Goal: Check status: Check status

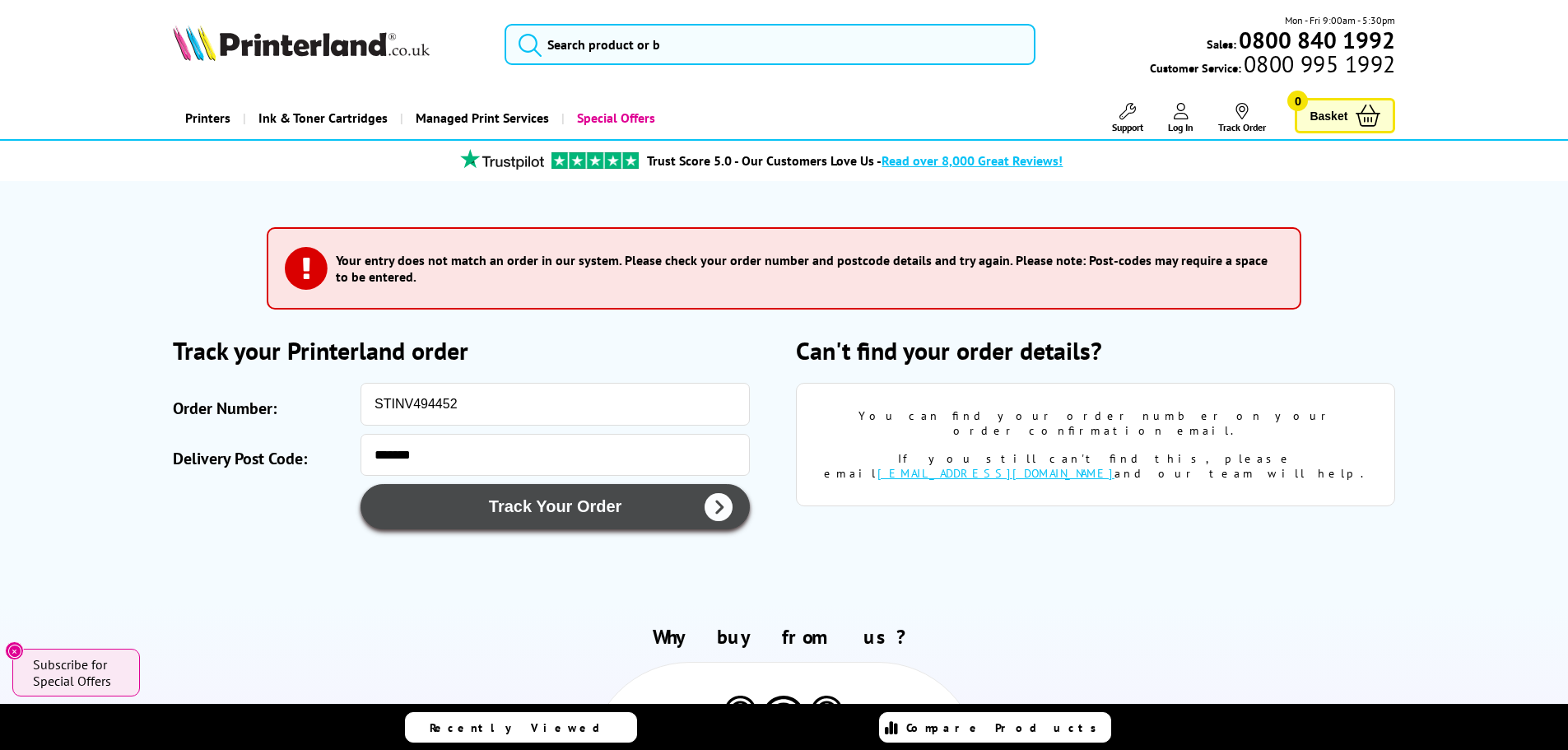
click at [641, 523] on button "Track Your Order" at bounding box center [555, 507] width 390 height 46
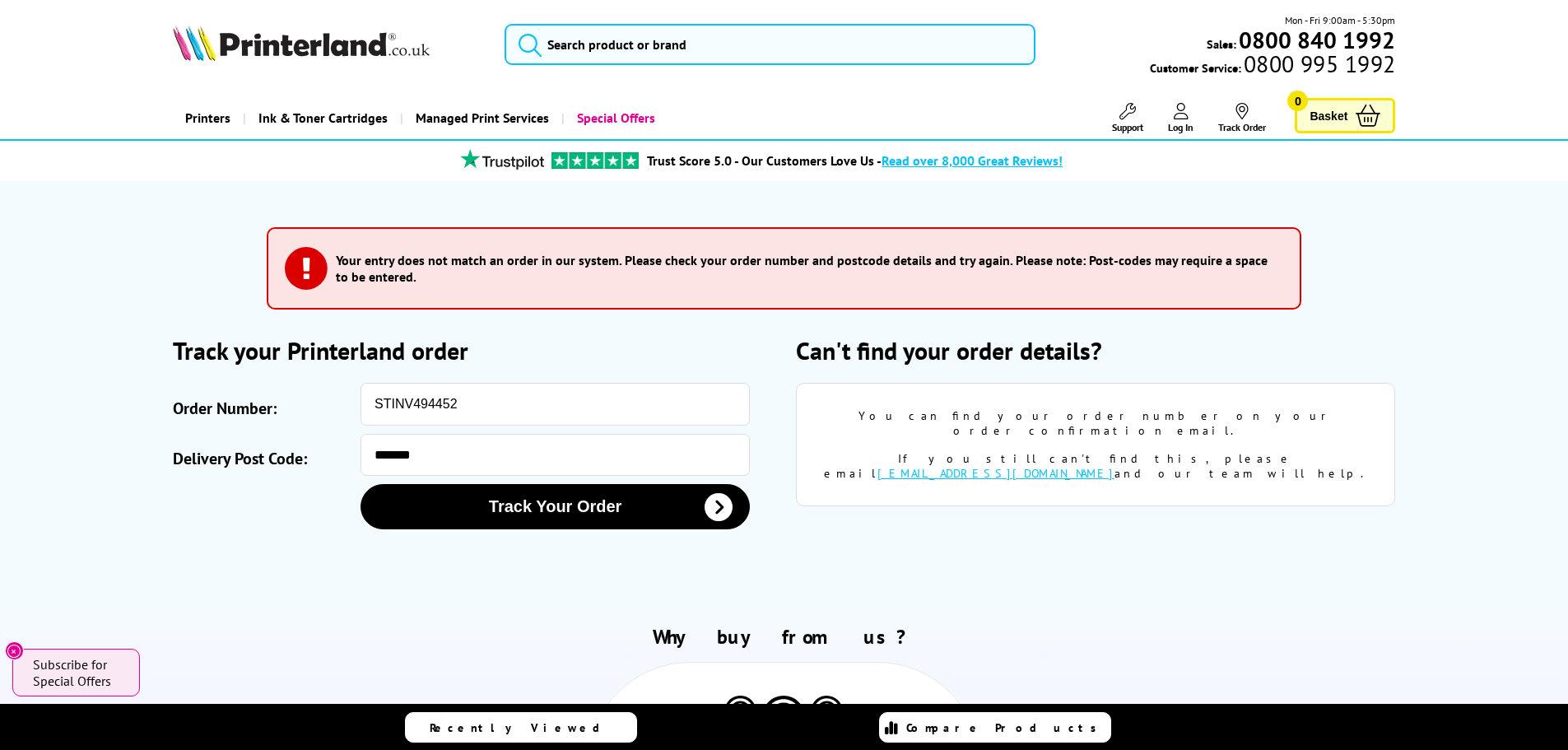
click at [1183, 126] on span "Log In" at bounding box center [1181, 127] width 25 height 13
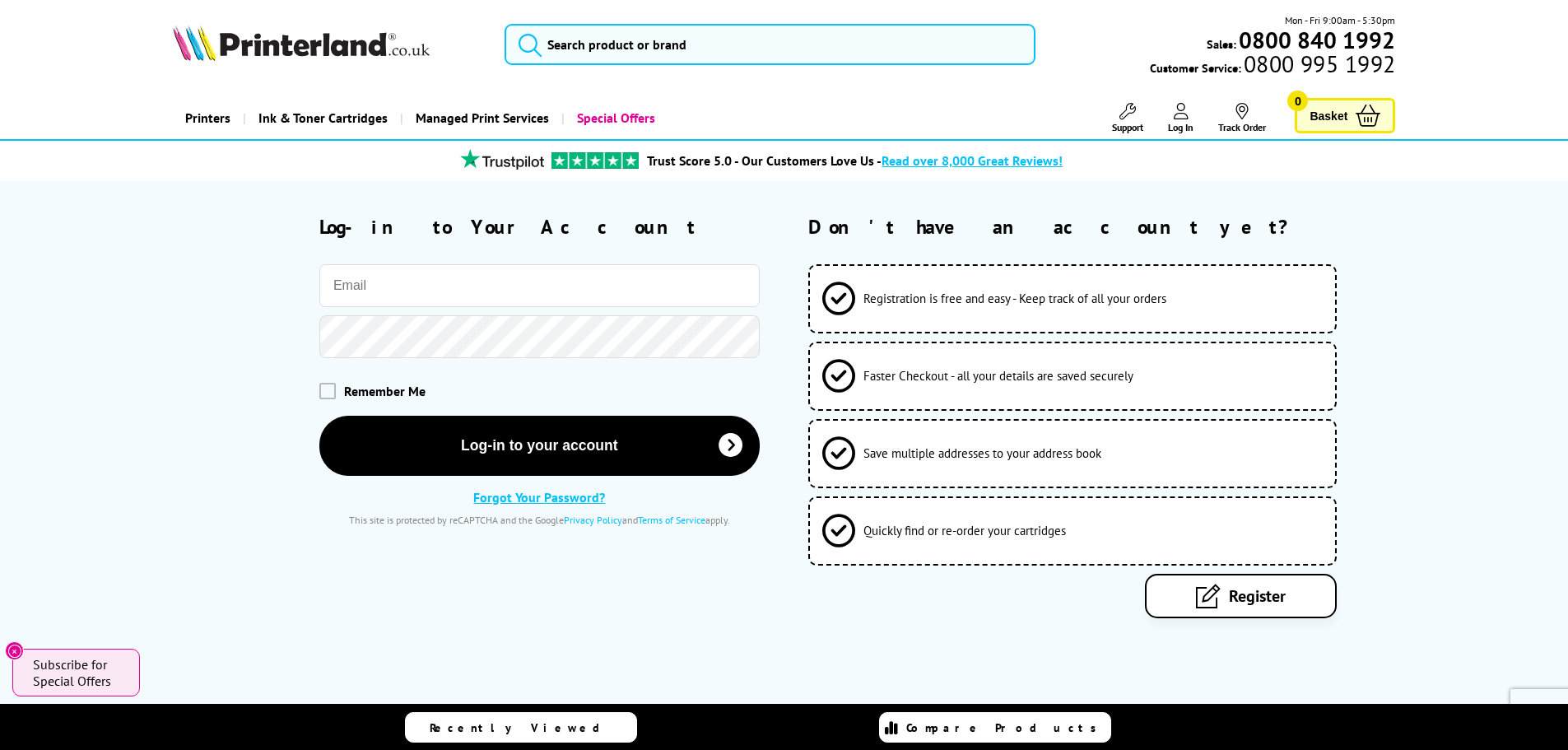
click at [412, 283] on input "email" at bounding box center [540, 285] width 441 height 43
type input "val@minsterdentalcentre.co.uk"
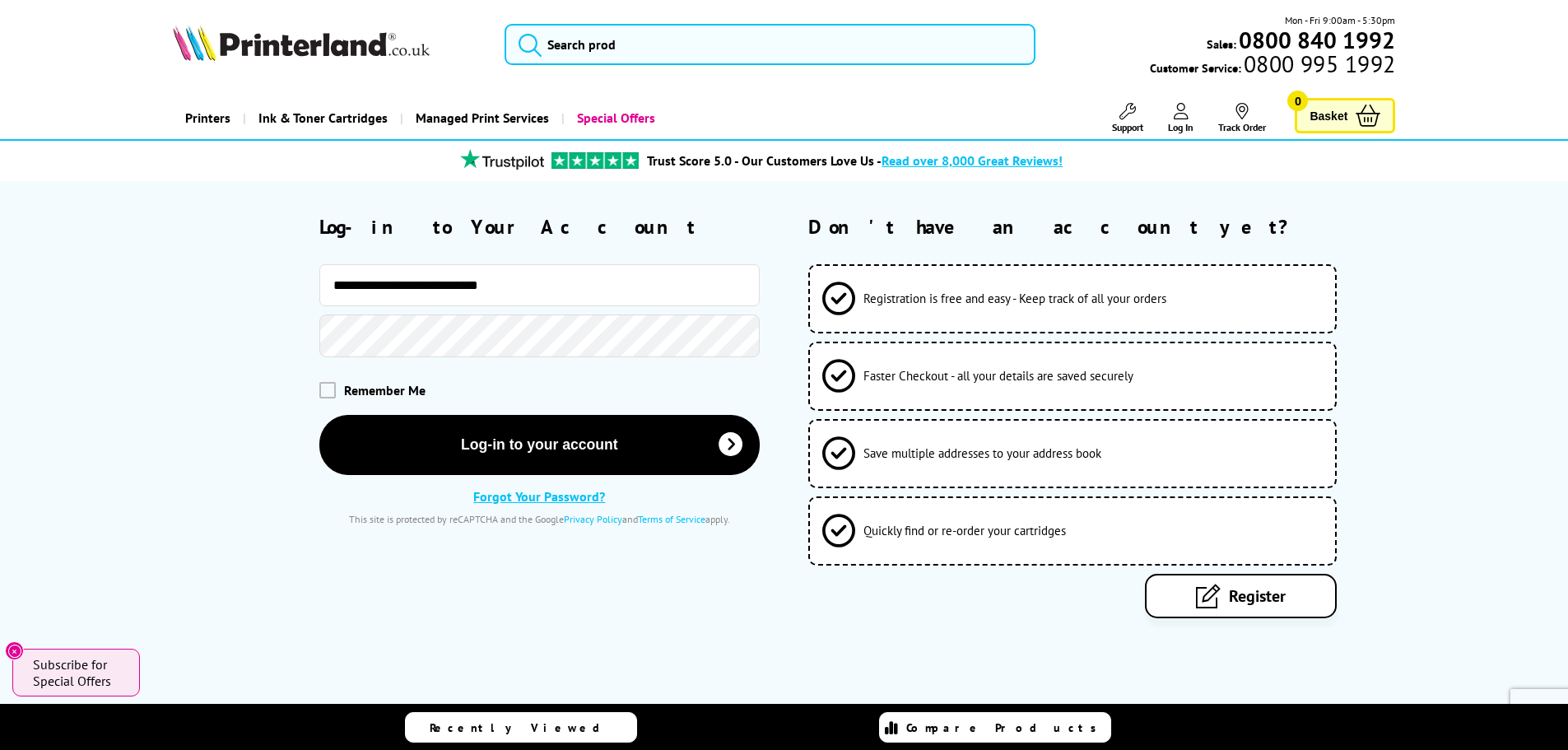
click at [1182, 127] on span "Log In" at bounding box center [1181, 127] width 25 height 13
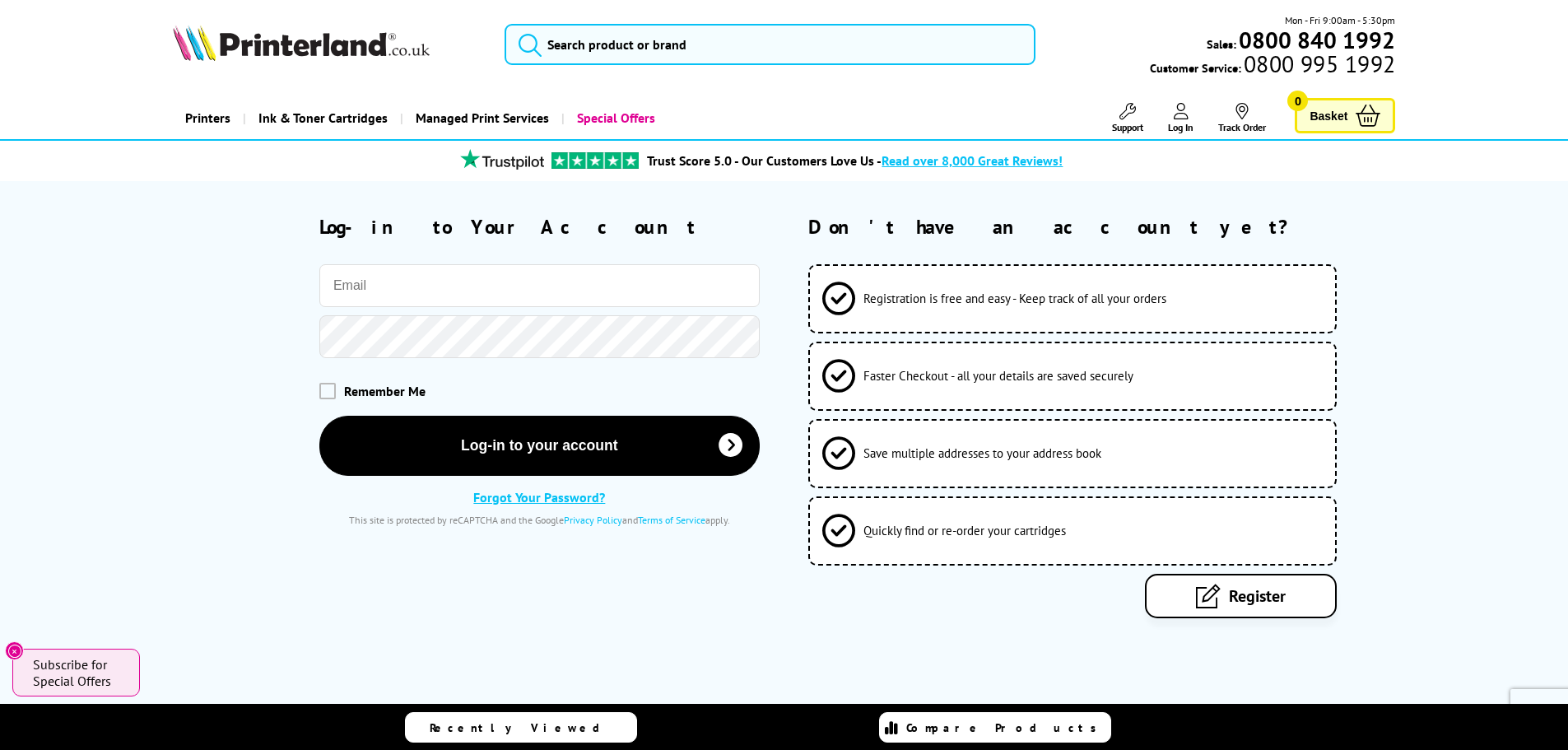
click at [441, 280] on input "email" at bounding box center [540, 285] width 441 height 43
type input "[EMAIL_ADDRESS][DOMAIN_NAME]"
click at [1181, 124] on span "Log In" at bounding box center [1181, 127] width 25 height 13
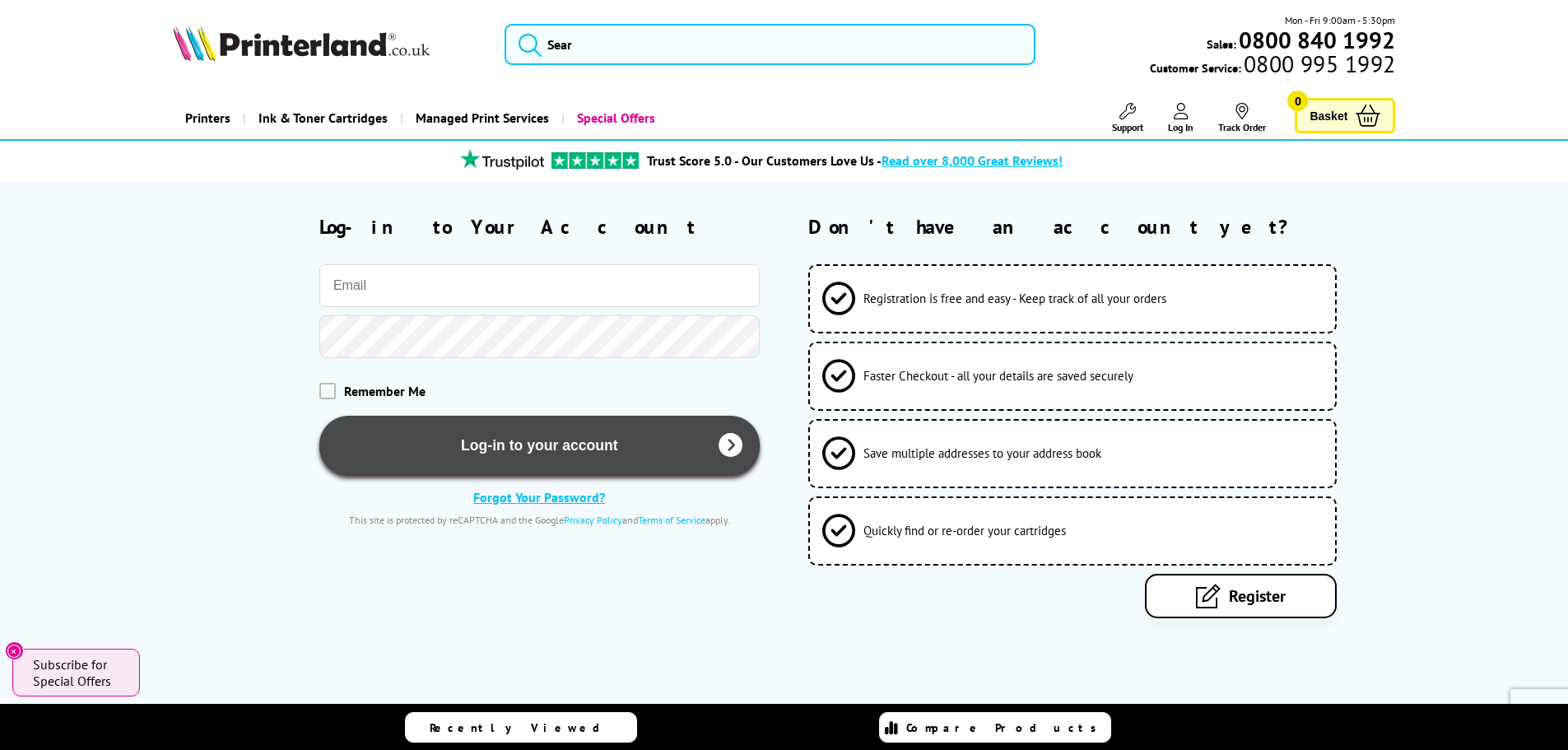
click at [574, 436] on button "Log-in to your account" at bounding box center [540, 446] width 441 height 60
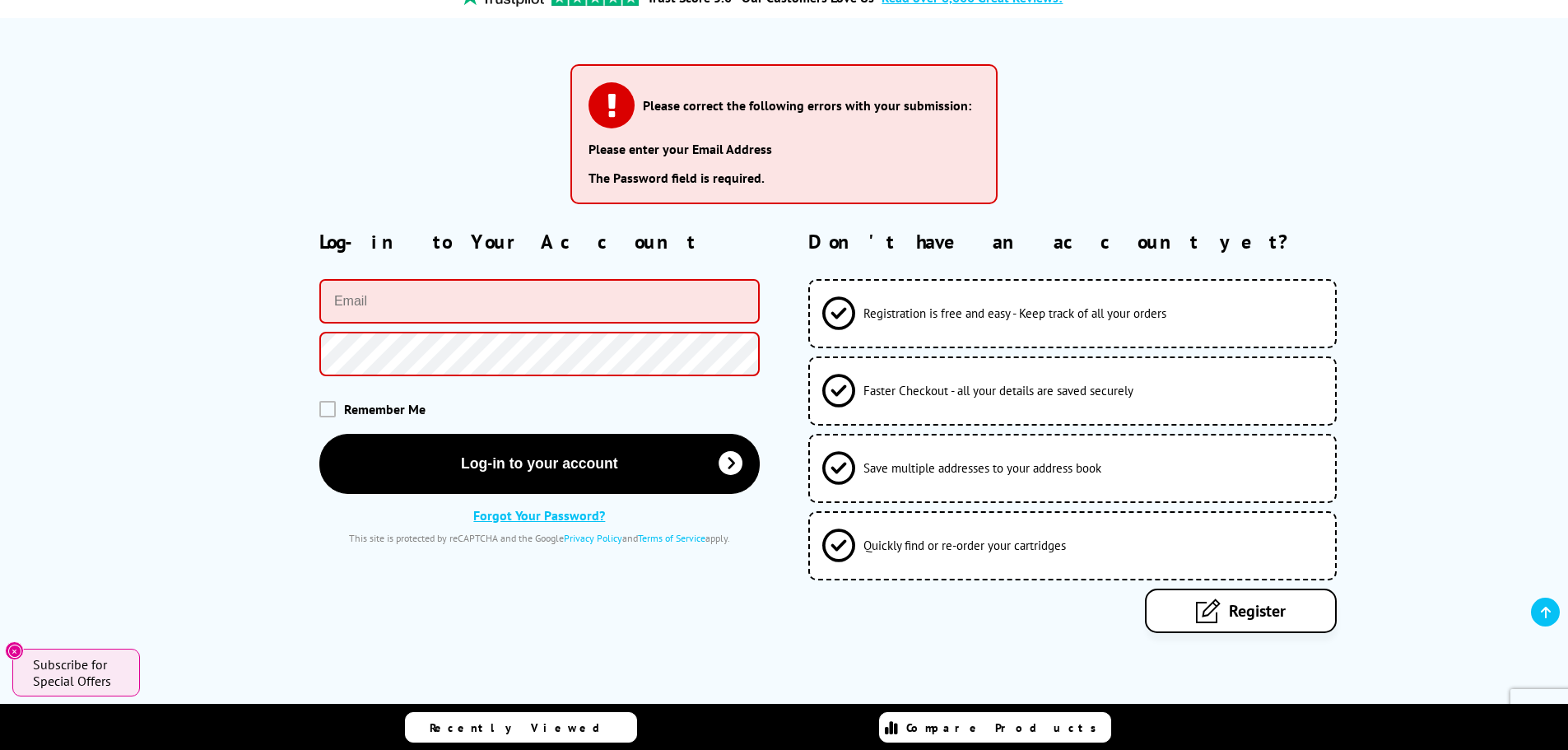
scroll to position [165, 0]
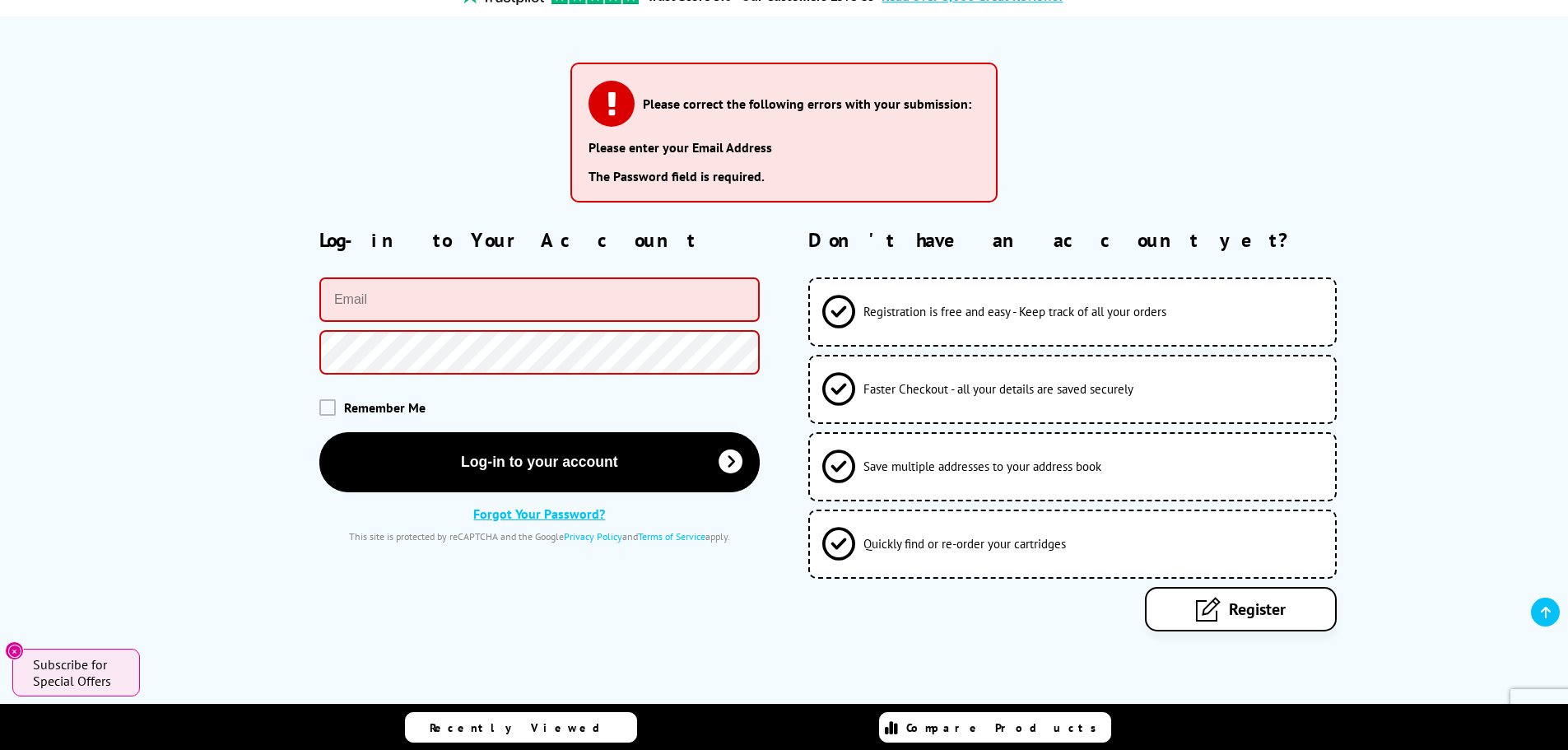
click at [564, 514] on link "Forgot Your Password?" at bounding box center [539, 513] width 132 height 16
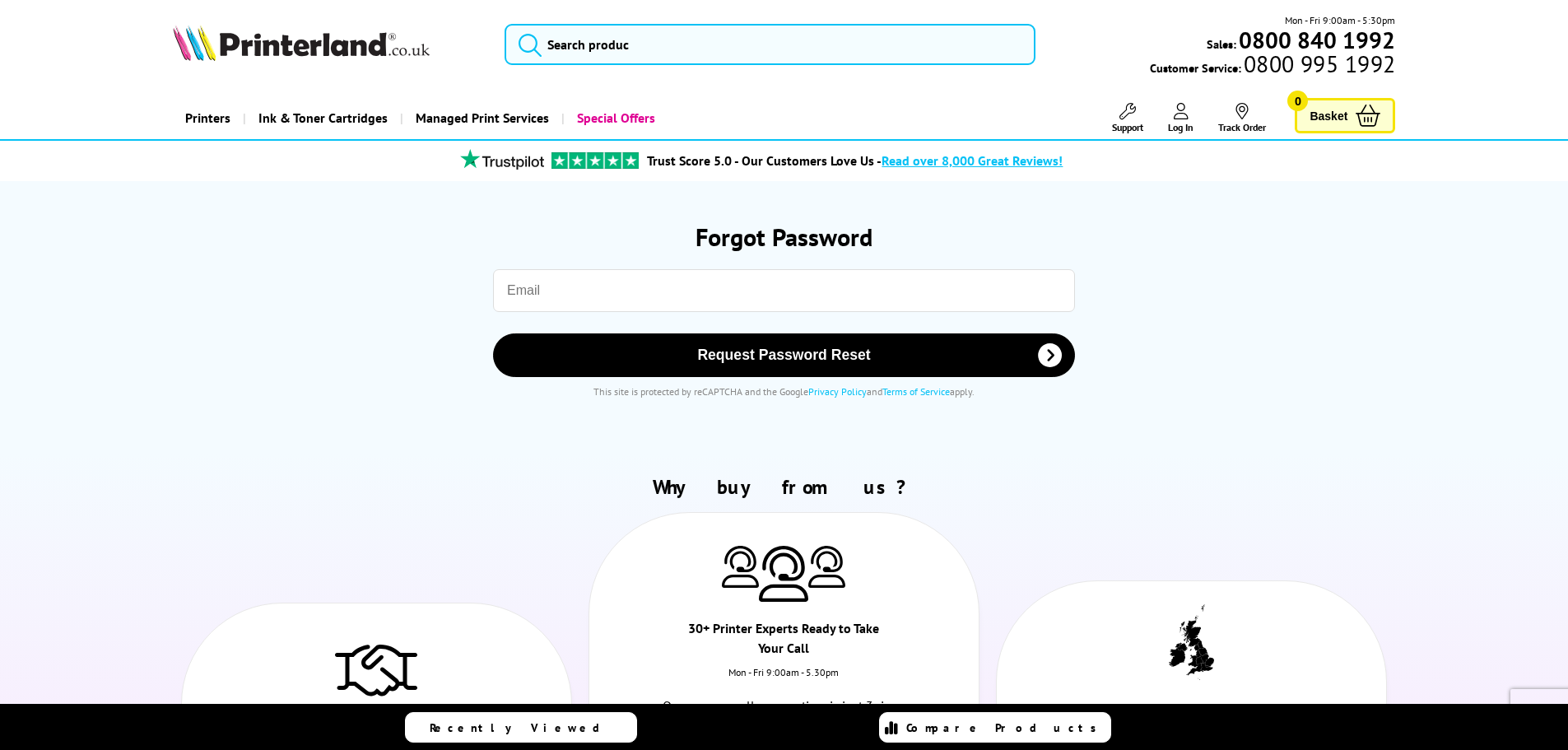
click at [586, 296] on input "email" at bounding box center [784, 290] width 582 height 43
type input "val@minsterdentalcentre.co.uk"
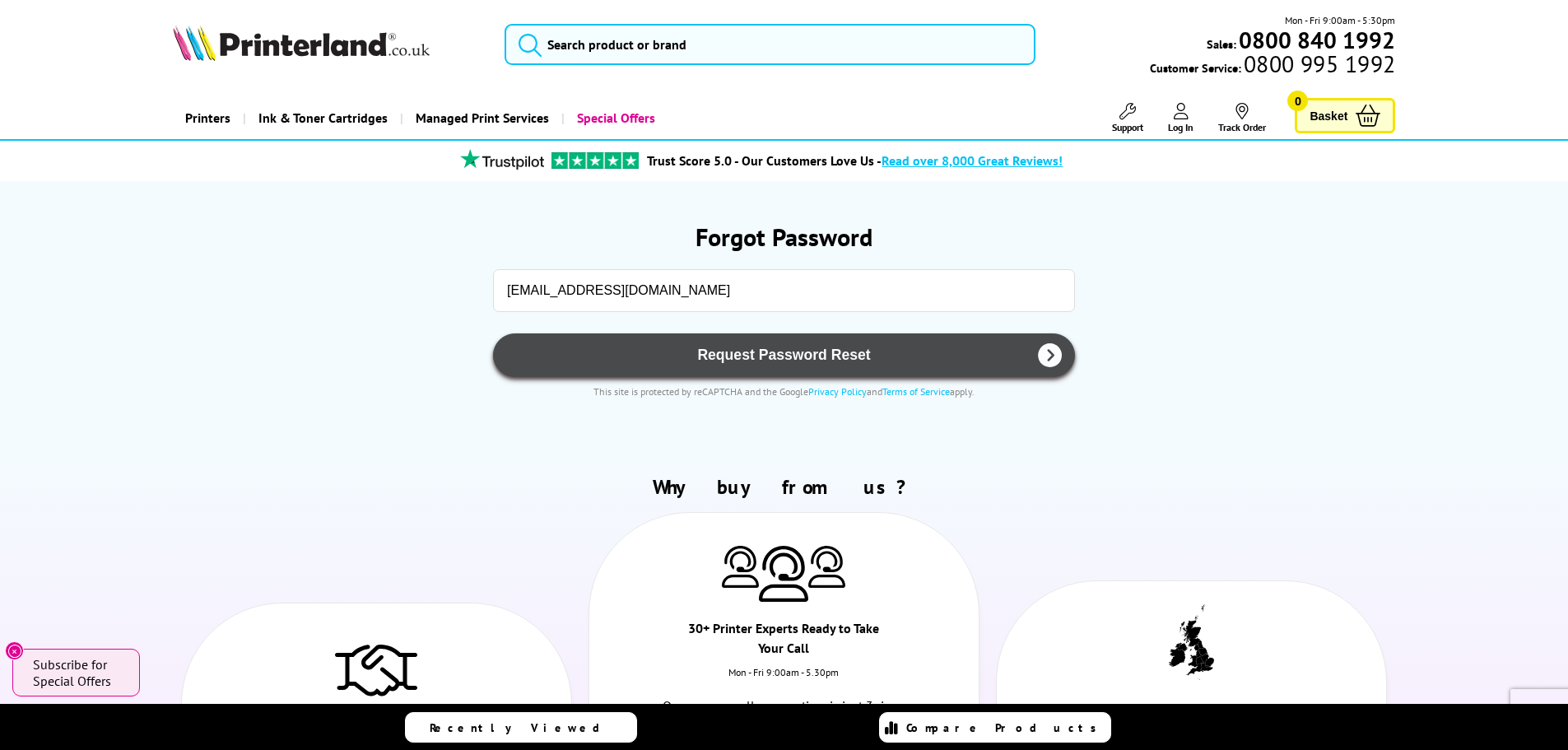
click at [806, 350] on span "Request Password Reset" at bounding box center [784, 355] width 539 height 17
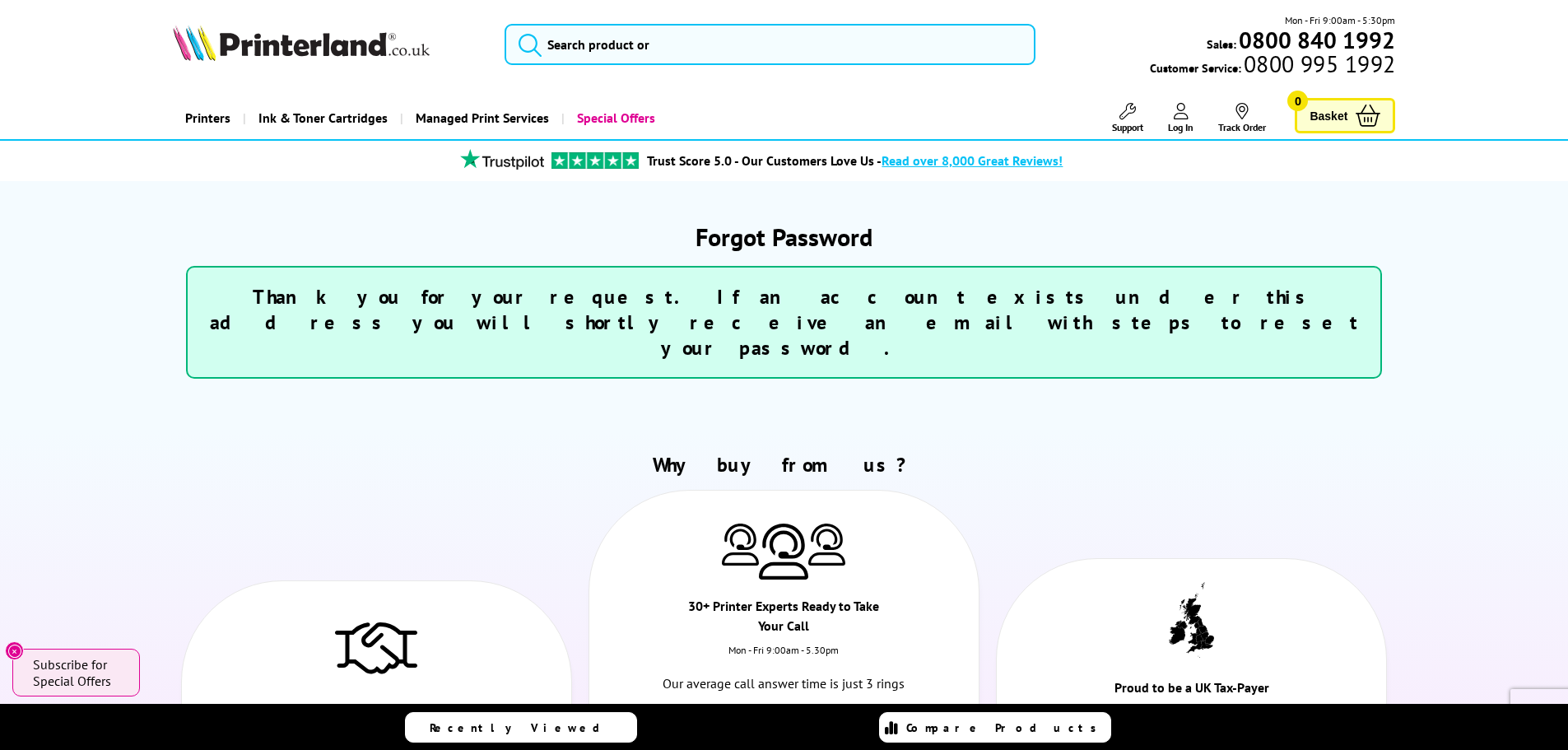
click at [1183, 117] on icon at bounding box center [1181, 111] width 15 height 16
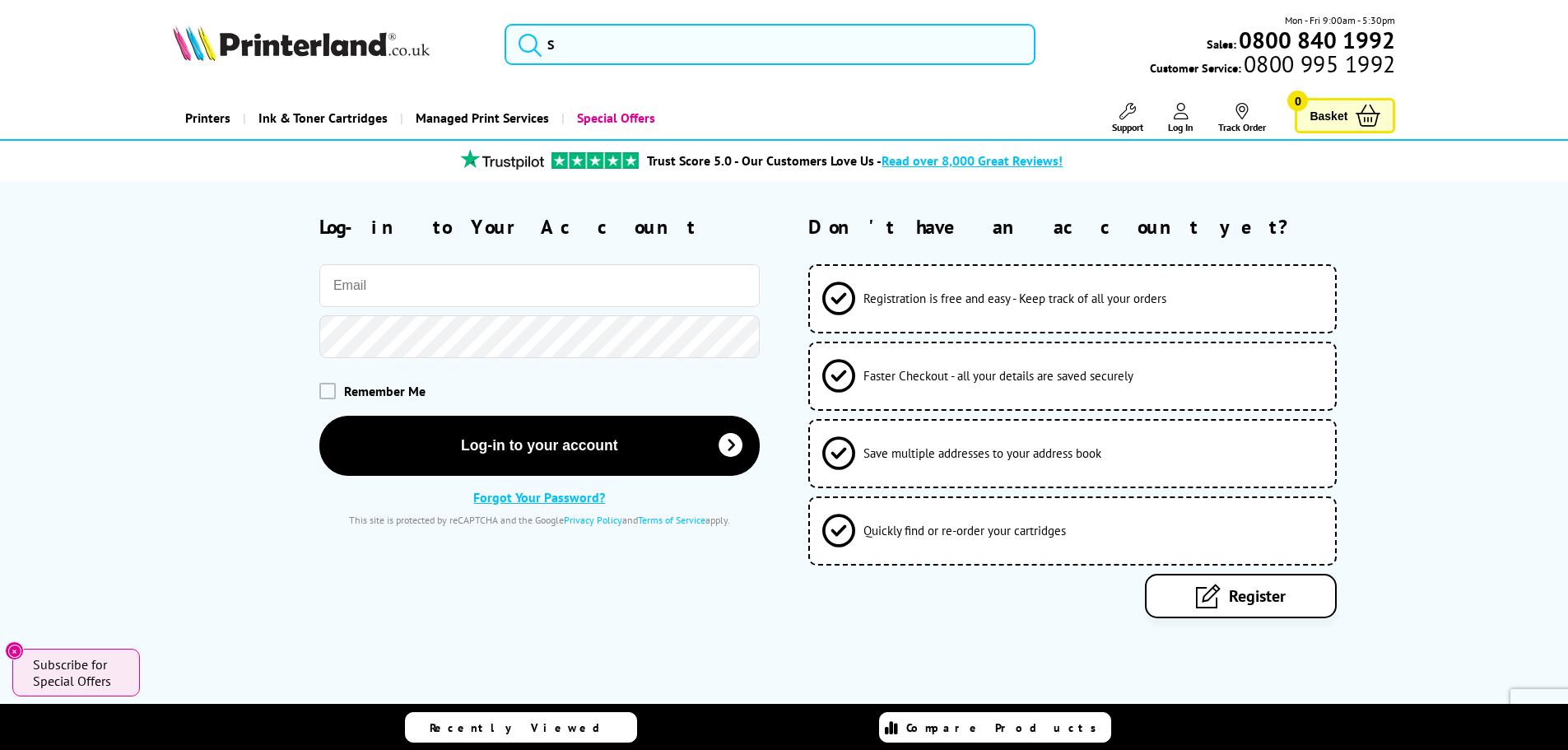
click at [1265, 593] on span "Register" at bounding box center [1257, 596] width 56 height 22
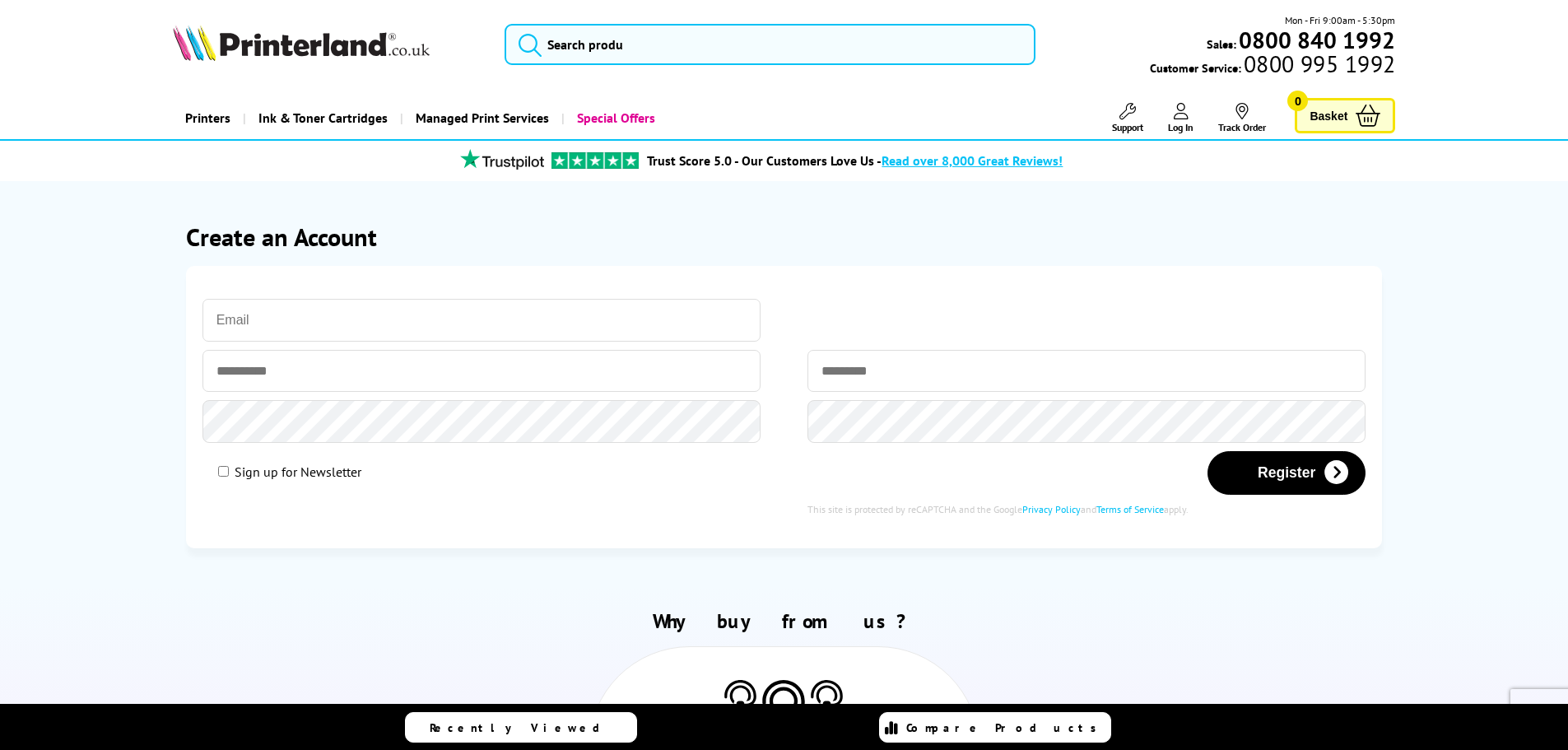
click at [270, 325] on input "email" at bounding box center [482, 319] width 559 height 43
type input "[EMAIL_ADDRESS][DOMAIN_NAME]"
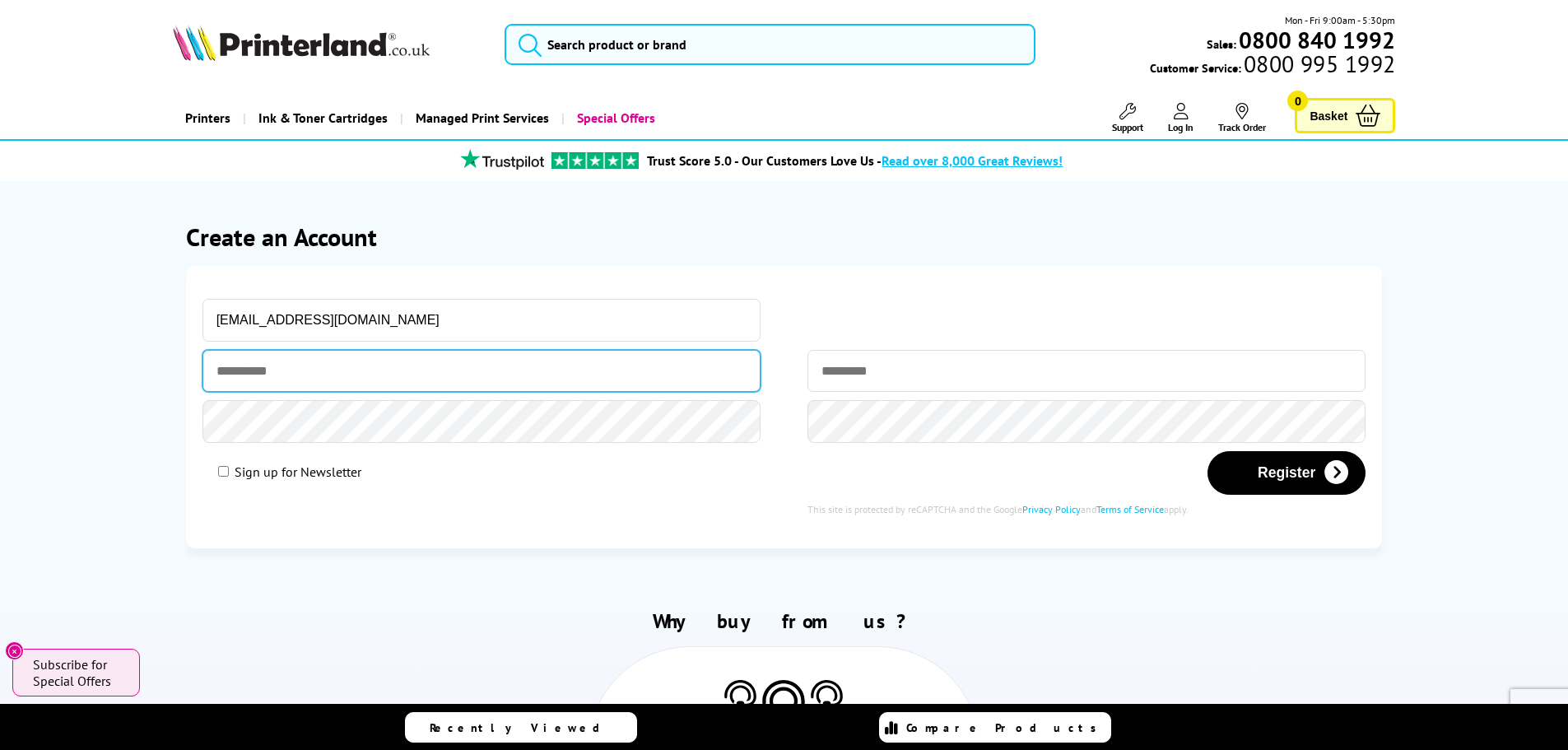
type input "*******"
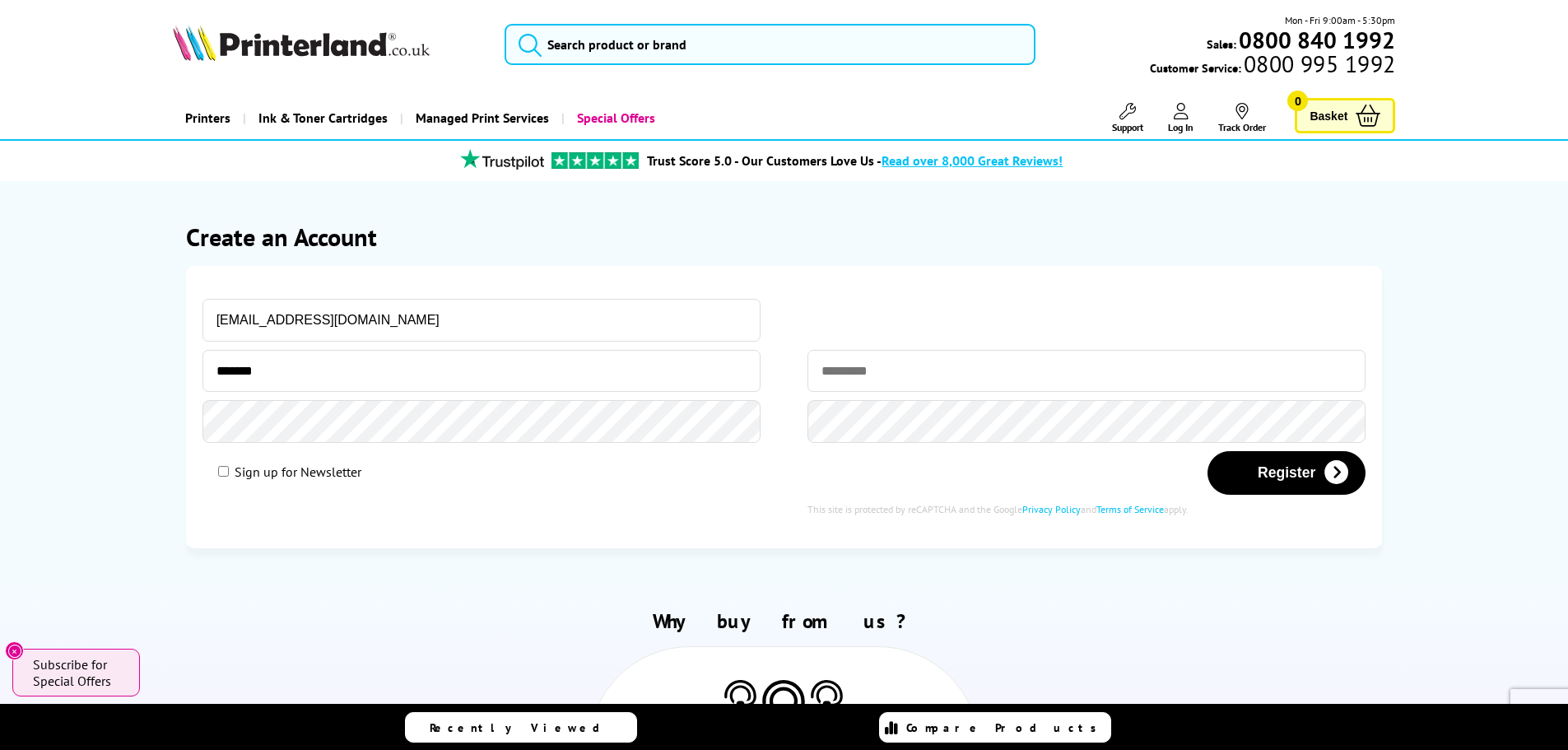
type input "*******"
click at [1248, 473] on button "Register" at bounding box center [1287, 472] width 158 height 44
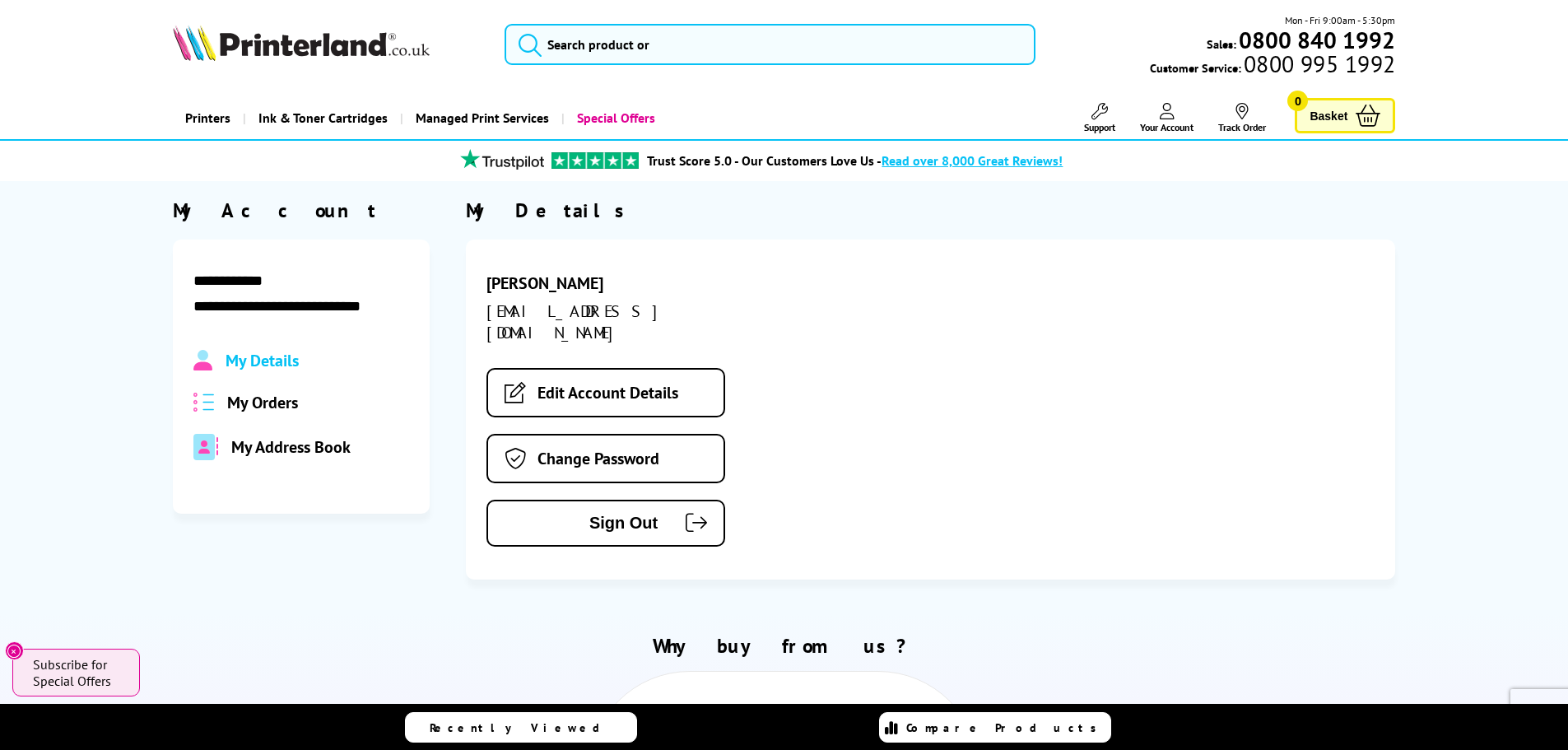
click at [257, 399] on span "My Orders" at bounding box center [263, 402] width 71 height 22
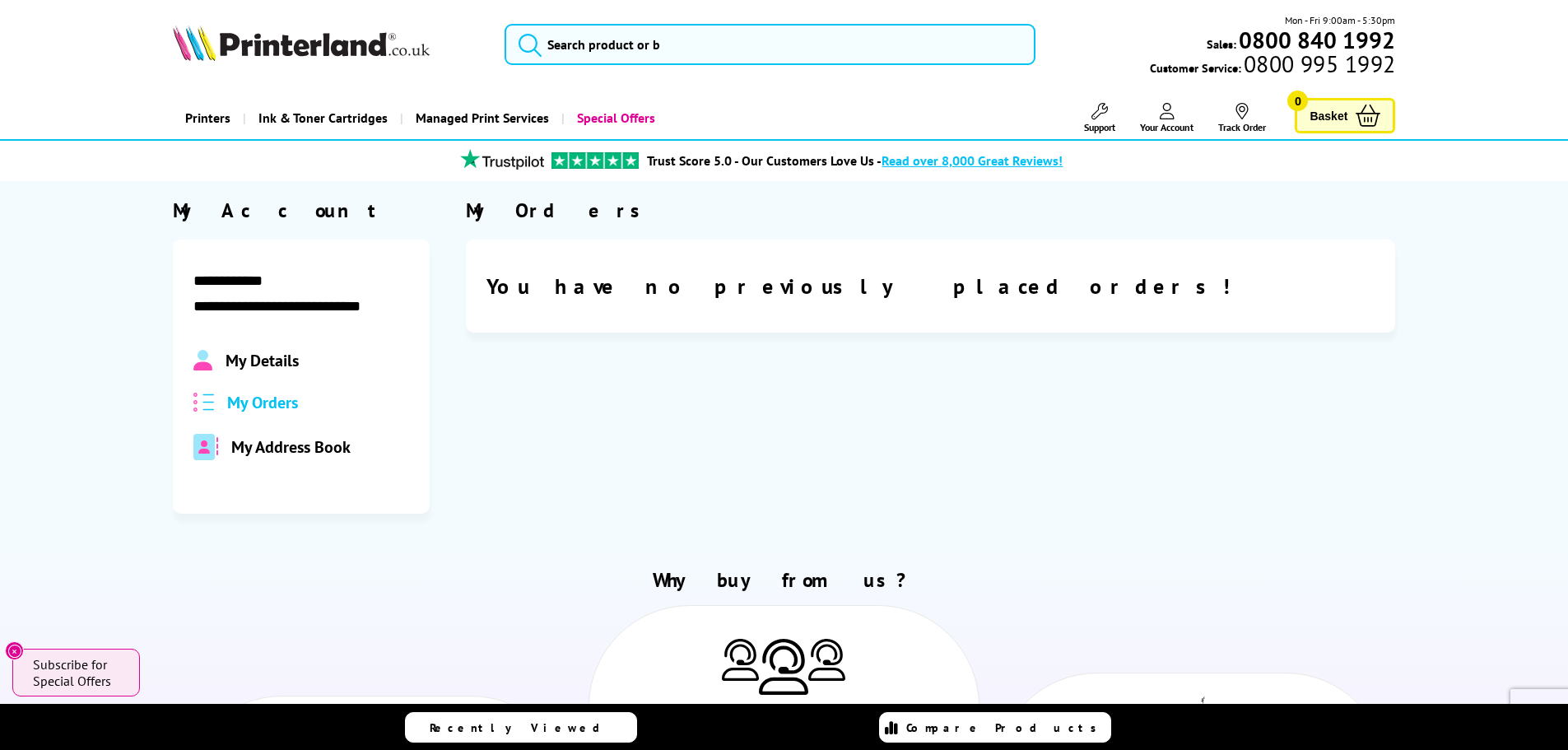
click at [258, 400] on span "My Orders" at bounding box center [263, 402] width 71 height 22
click at [1176, 119] on link "Your Account" at bounding box center [1166, 117] width 54 height 30
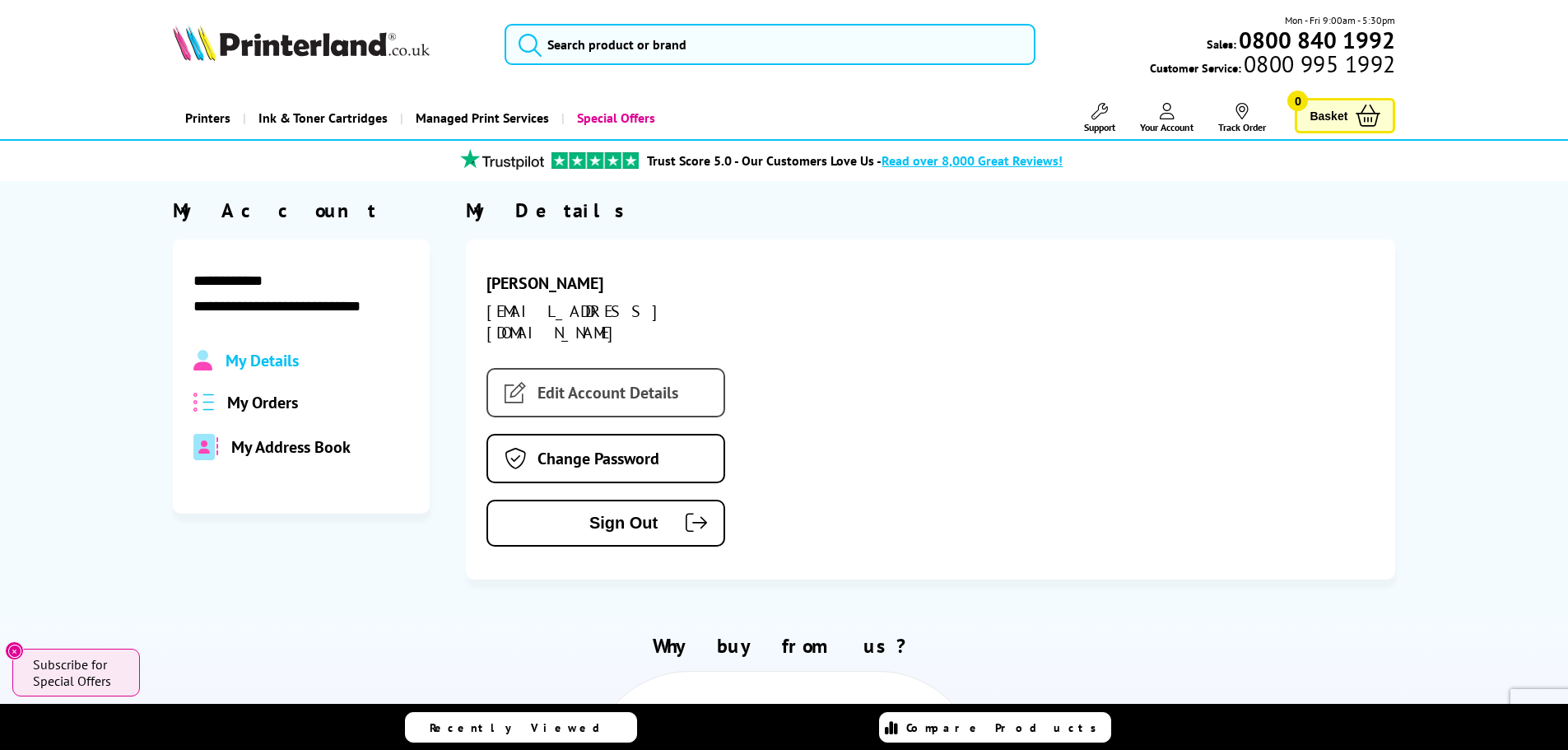
click at [607, 379] on link "Edit Account Details" at bounding box center [606, 392] width 239 height 49
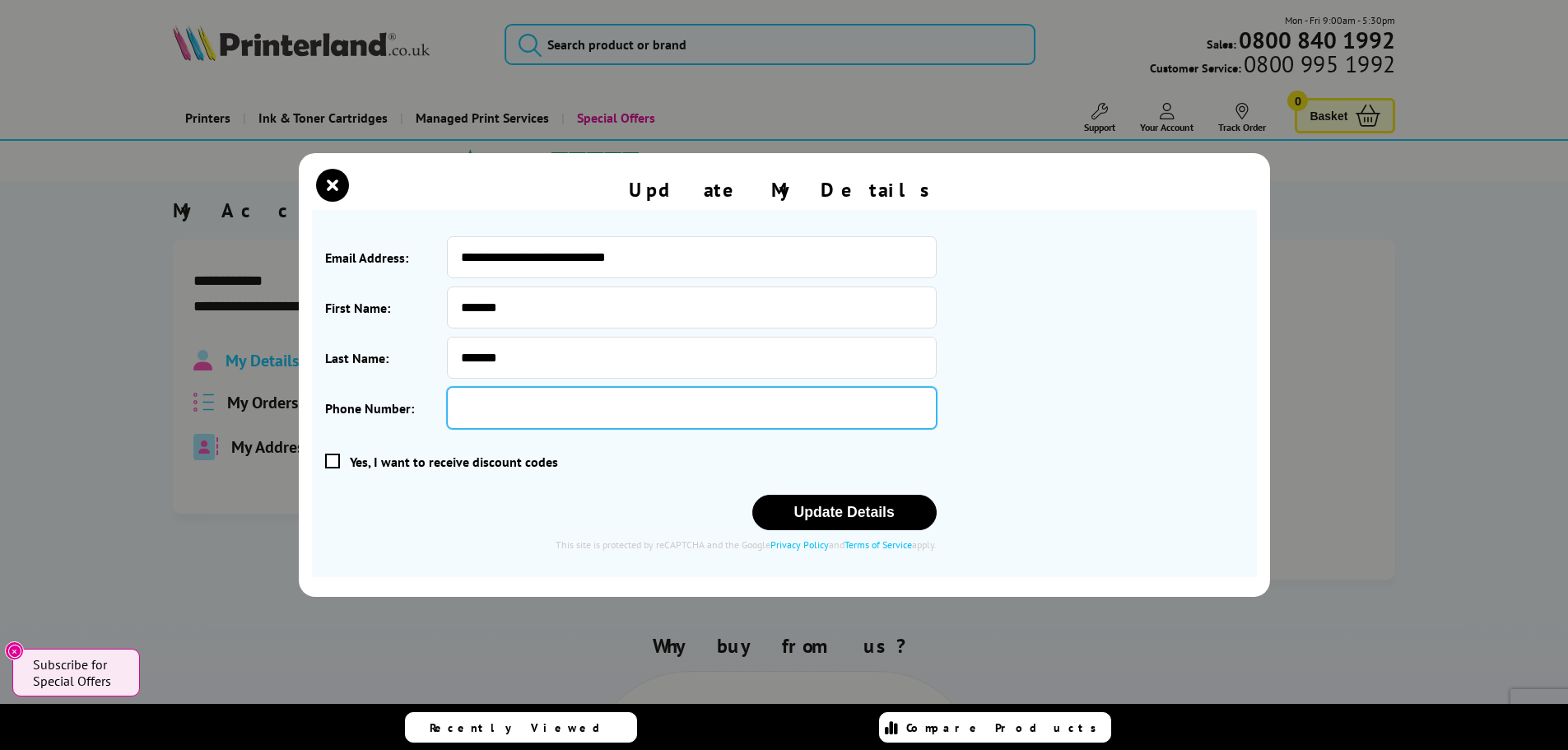
click at [552, 416] on input "Phone Number:" at bounding box center [691, 408] width 489 height 42
type input "**********"
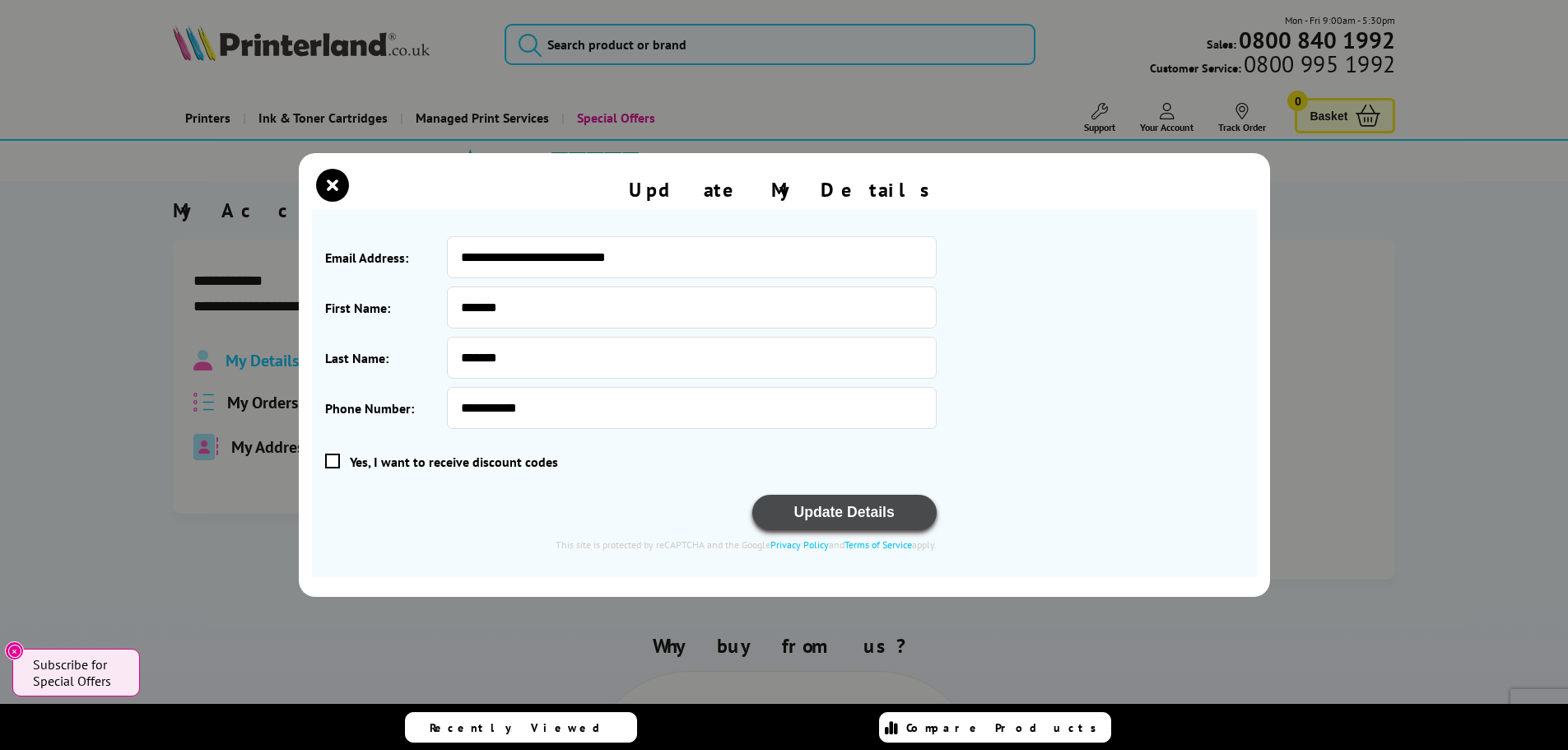
click at [833, 513] on button "Update Details" at bounding box center [844, 512] width 185 height 35
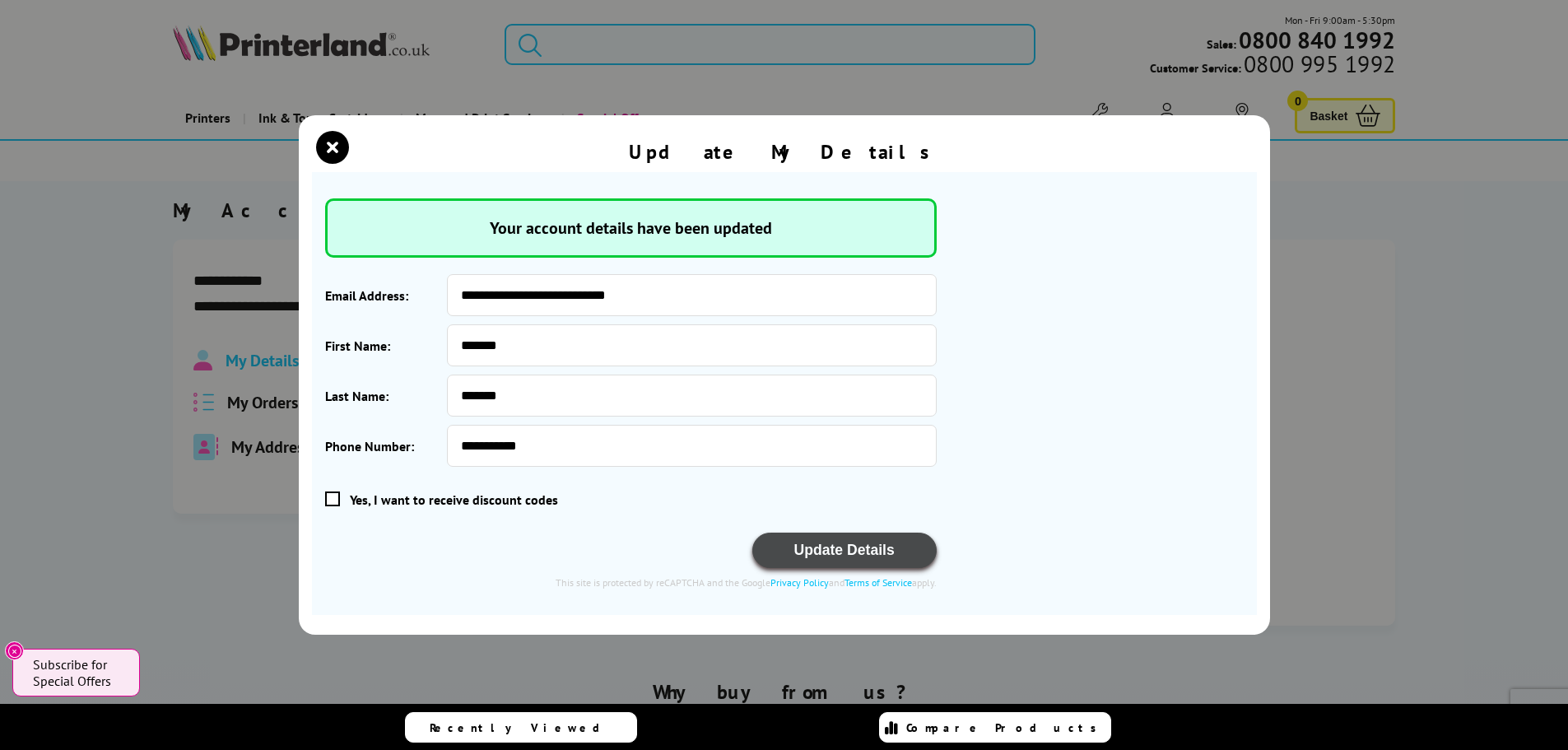
click at [836, 556] on button "Update Details" at bounding box center [844, 550] width 185 height 35
click at [325, 145] on icon "close modal" at bounding box center [332, 147] width 33 height 33
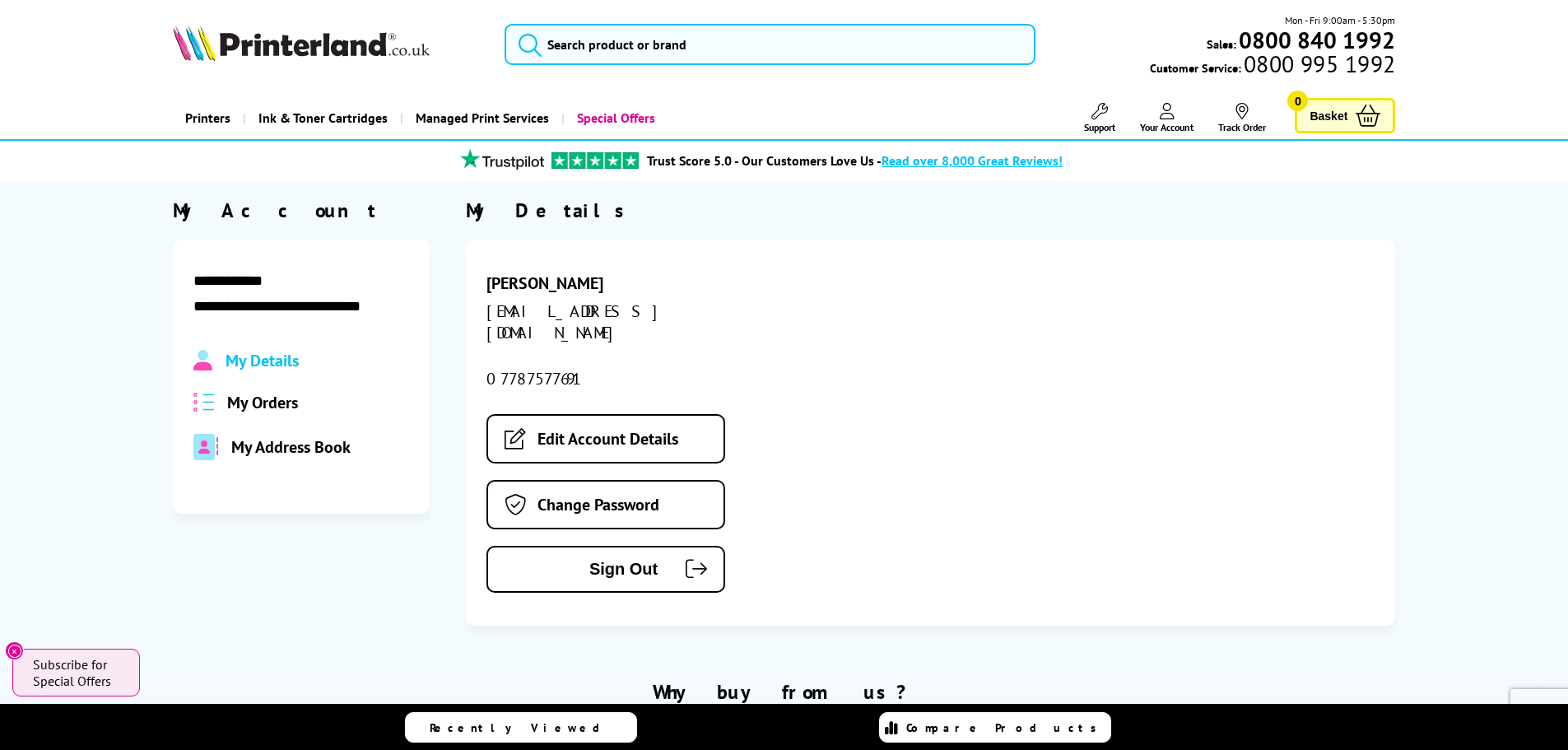
click at [1254, 122] on link "Track Order" at bounding box center [1242, 117] width 47 height 30
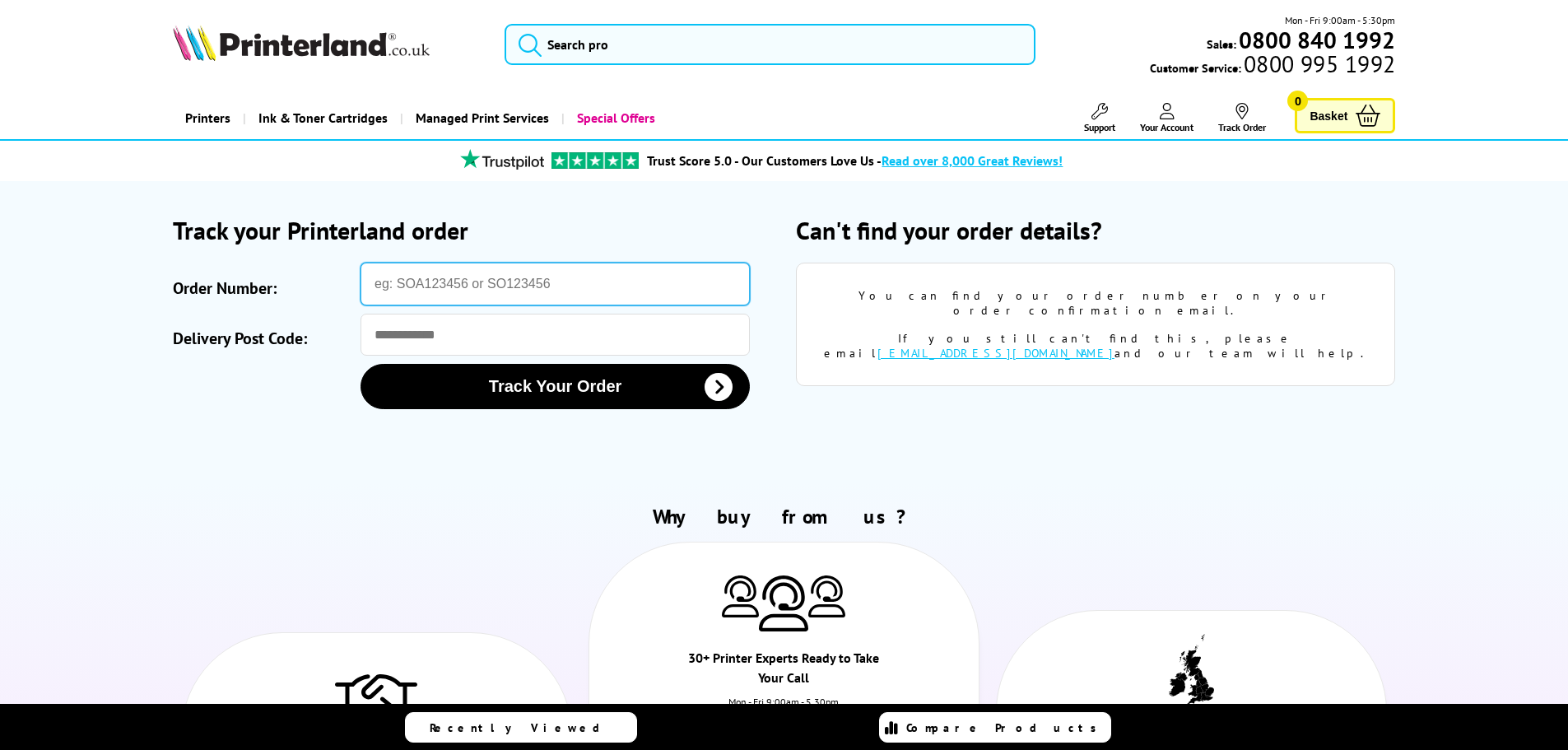
click at [518, 280] on input "Order Number:" at bounding box center [555, 283] width 390 height 43
type input "STINV494452"
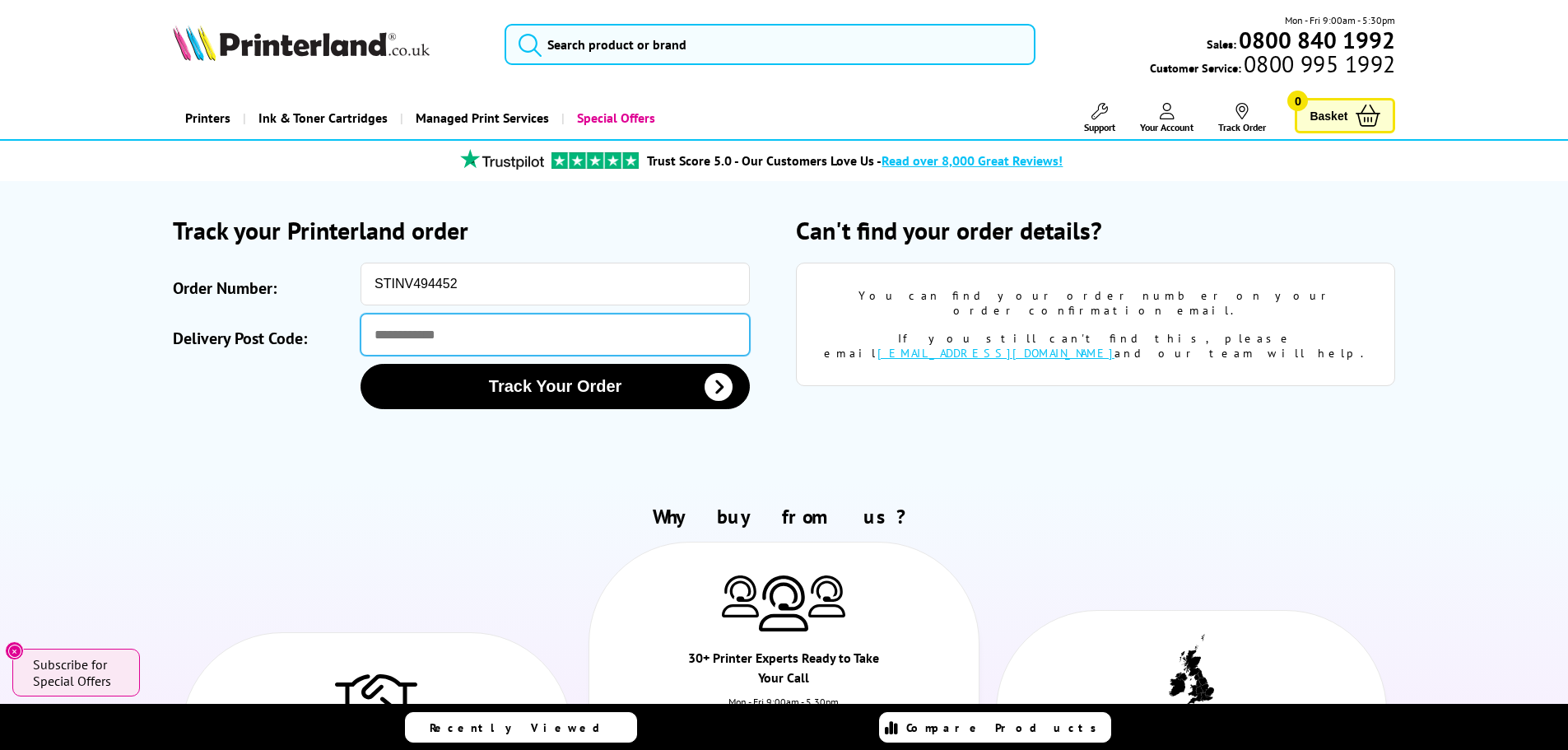
click at [524, 340] on input "Delivery Post Code:" at bounding box center [555, 334] width 390 height 42
click at [445, 334] on input "********" at bounding box center [555, 334] width 390 height 42
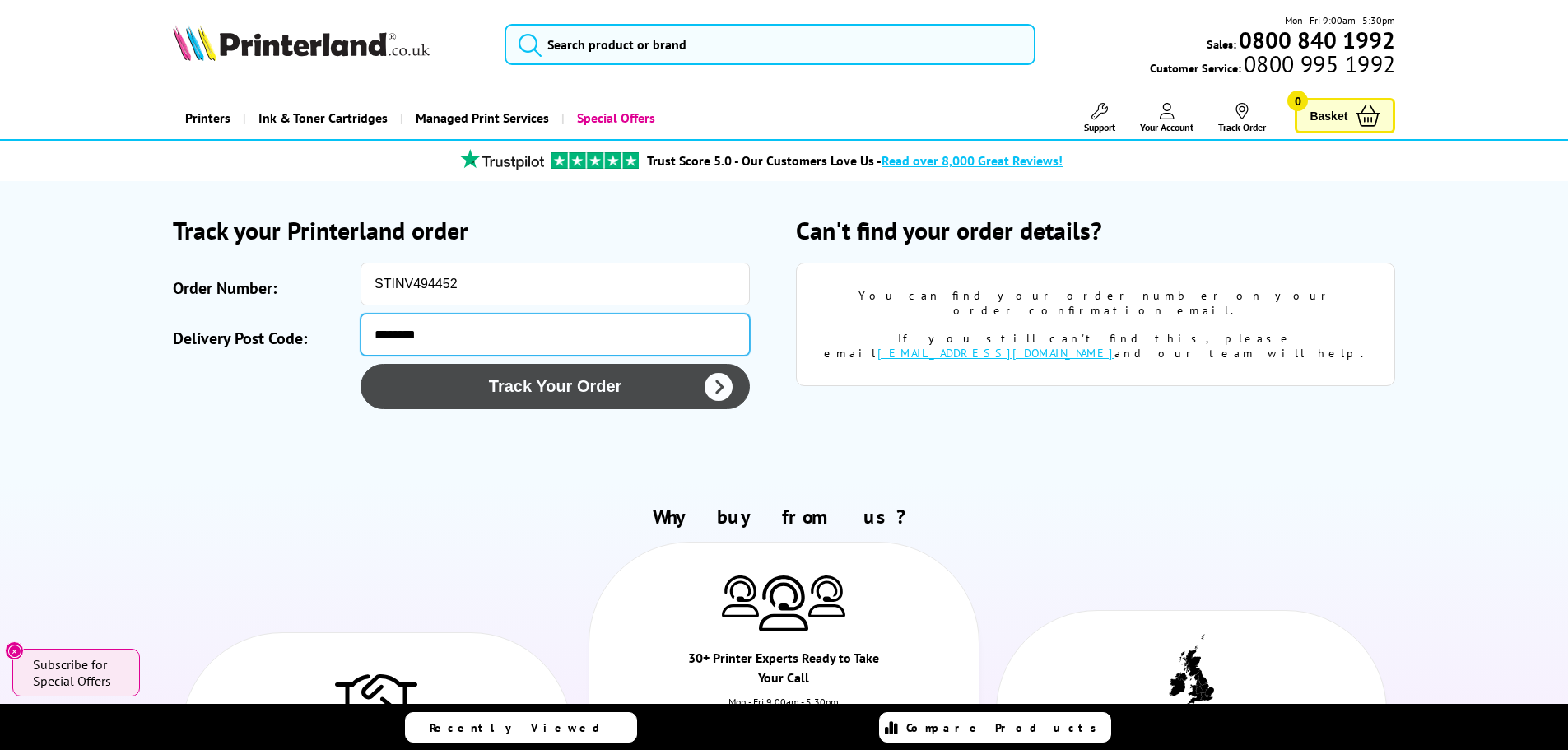
type input "********"
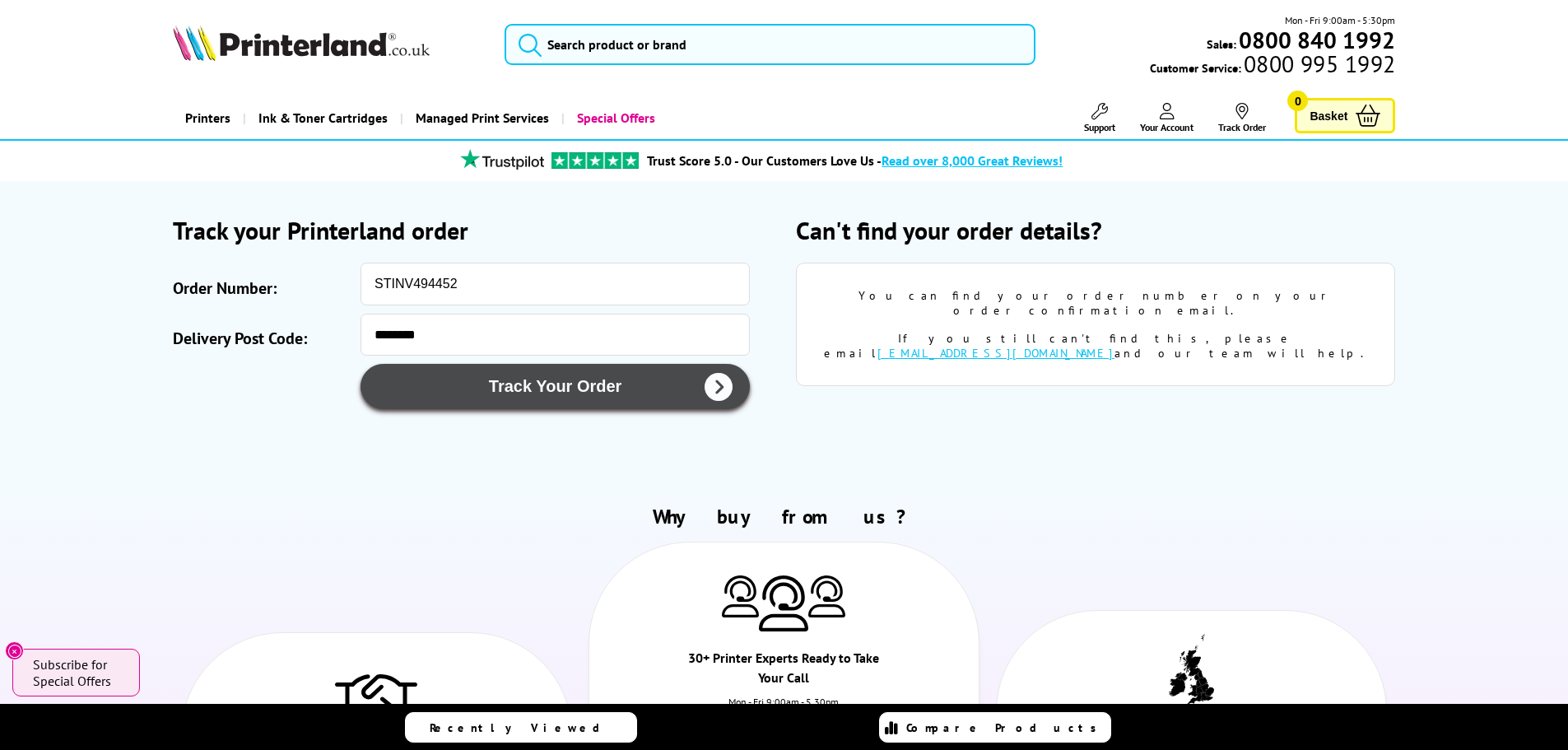
click at [499, 380] on button "Track Your Order" at bounding box center [555, 387] width 390 height 46
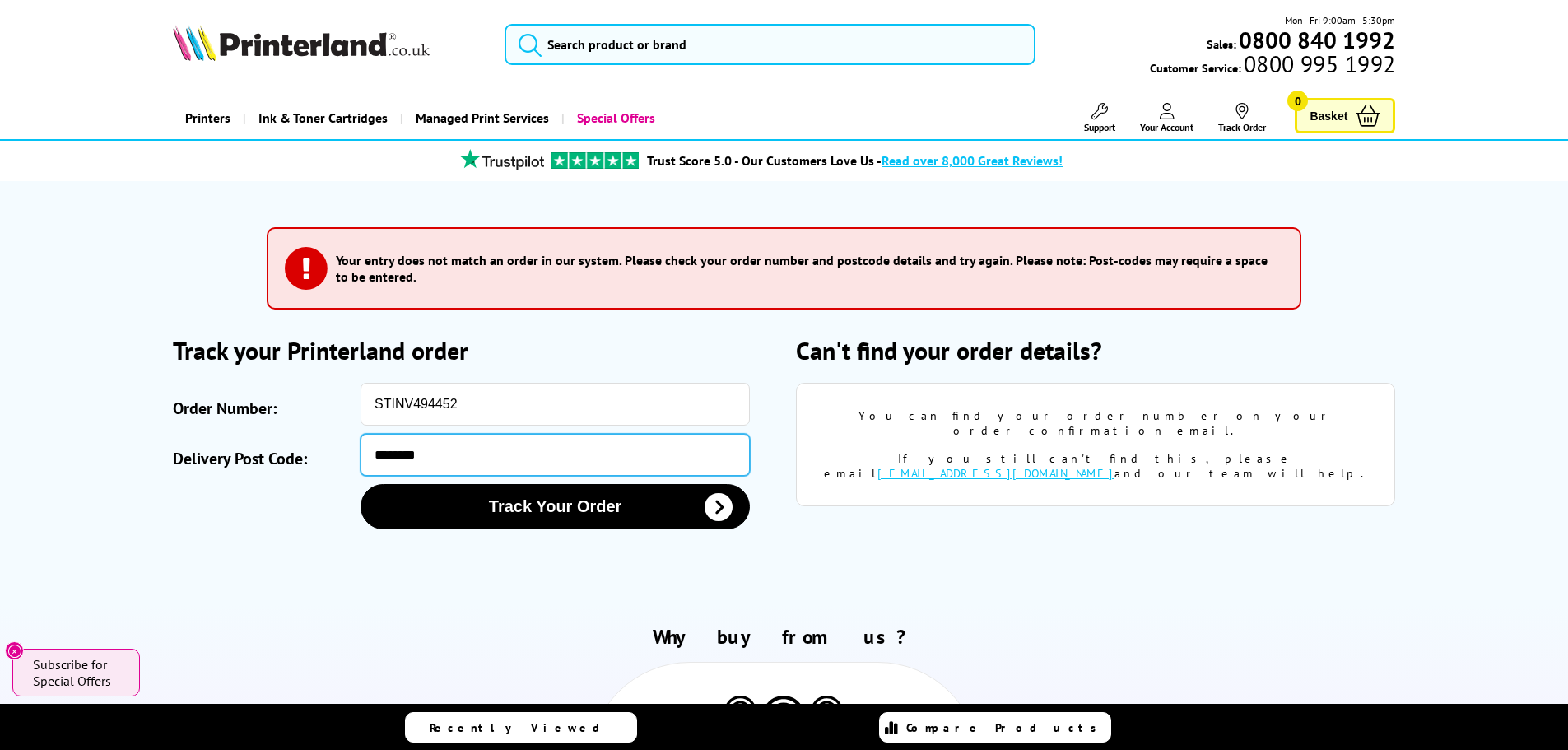
drag, startPoint x: 500, startPoint y: 461, endPoint x: 342, endPoint y: 470, distance: 158.3
click at [342, 470] on div "Delivery Post Code: ********" at bounding box center [473, 454] width 599 height 42
click at [1096, 117] on icon at bounding box center [1100, 111] width 16 height 16
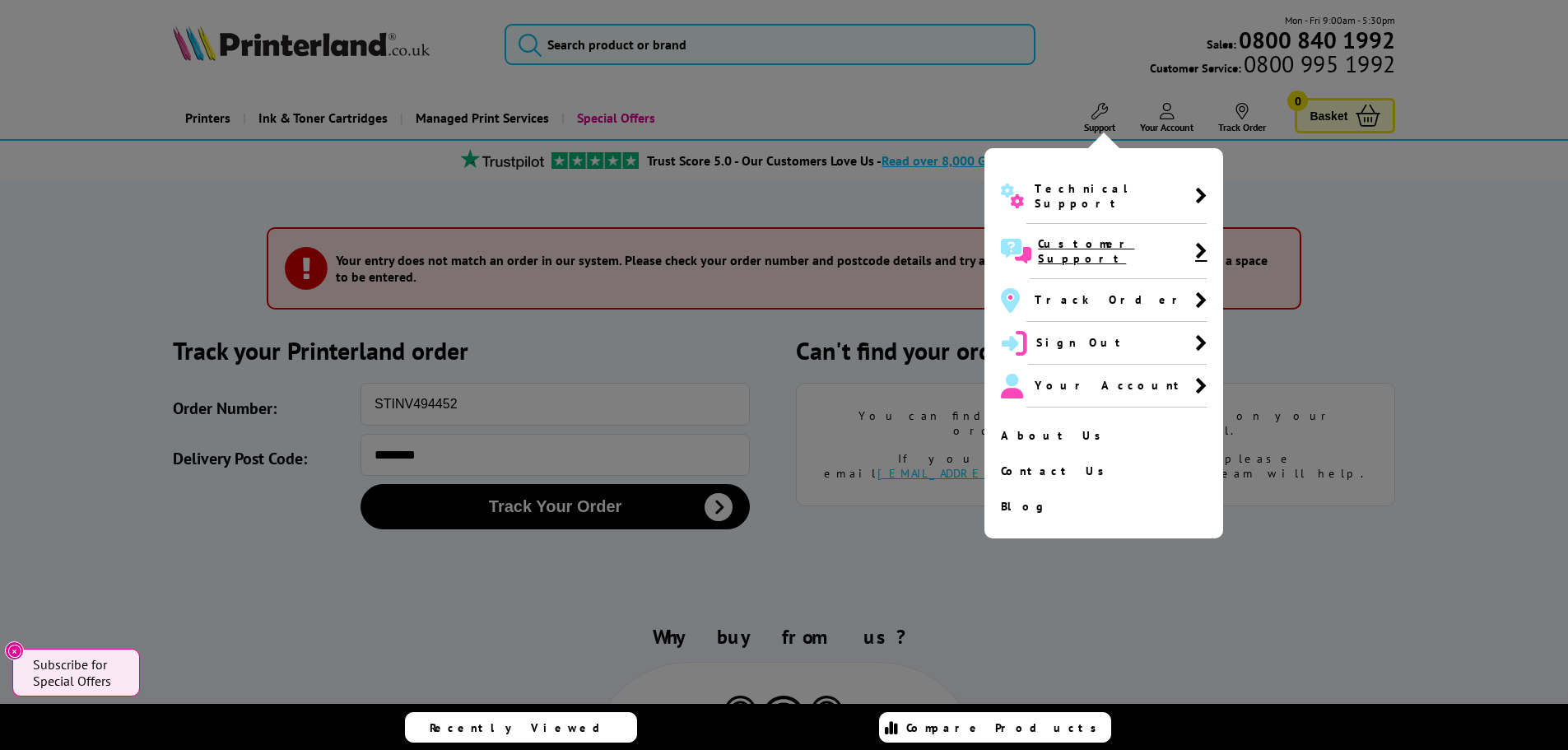
click at [1196, 242] on icon at bounding box center [1201, 250] width 12 height 17
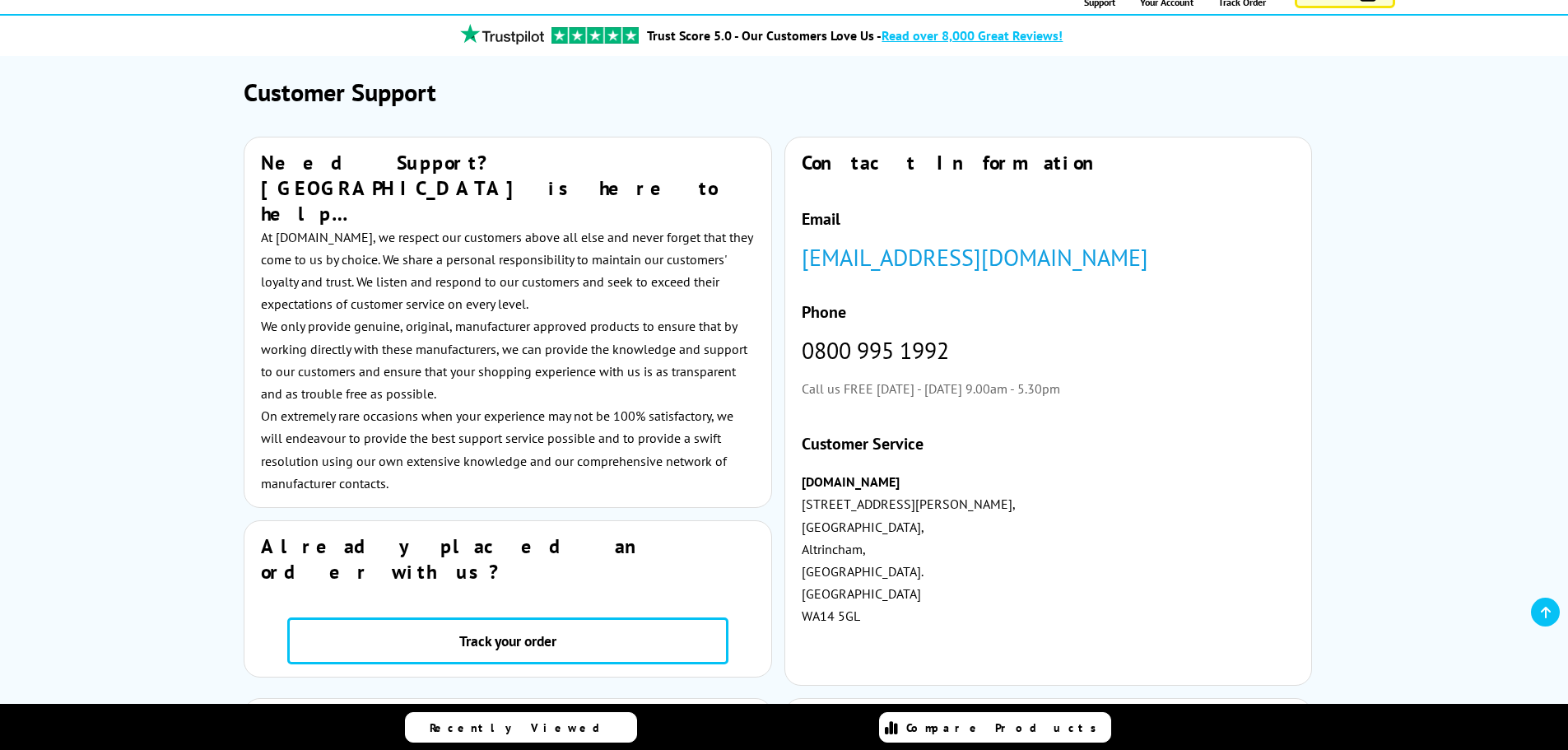
scroll to position [165, 0]
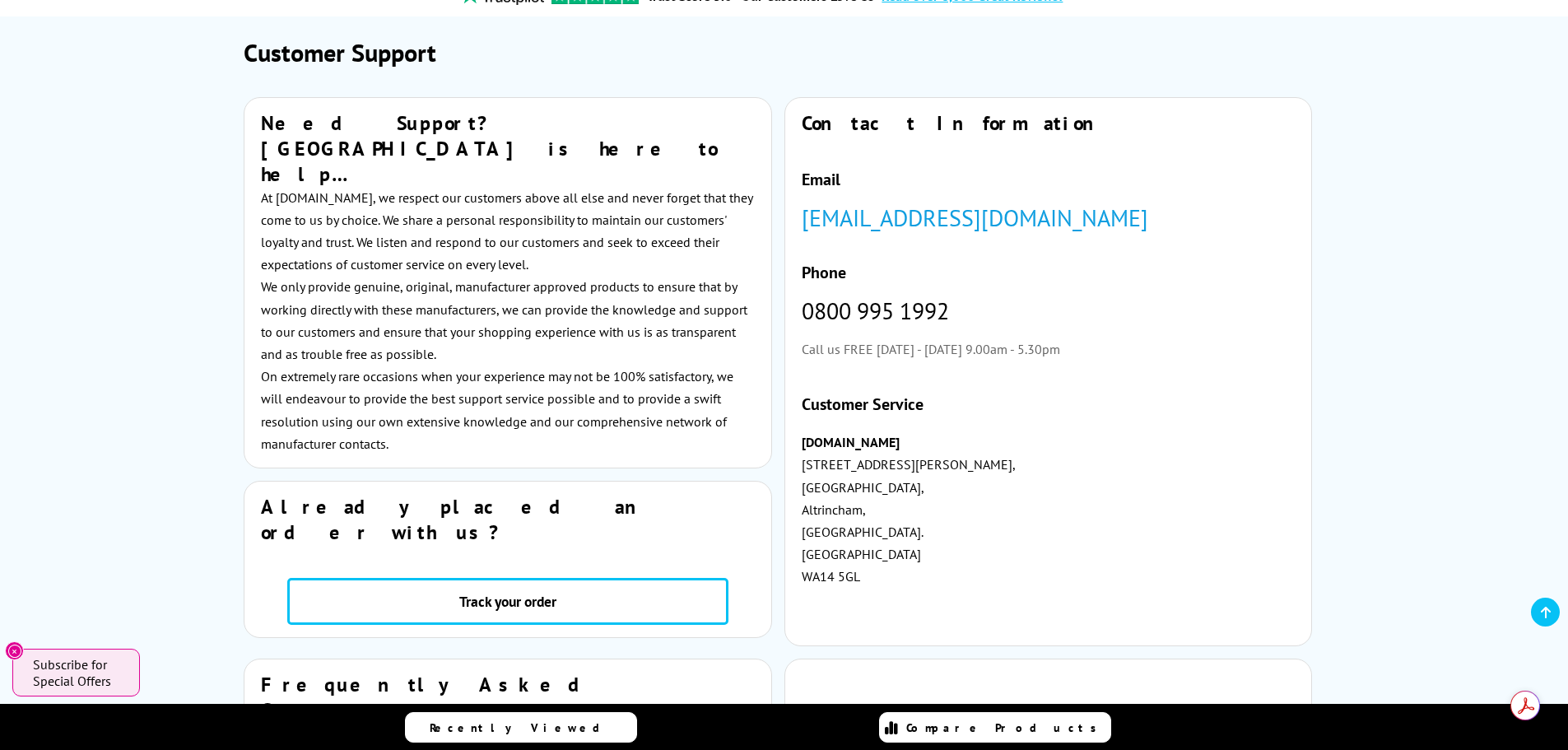
click at [532, 497] on div "Already placed an order with us? Track your order" at bounding box center [508, 559] width 526 height 156
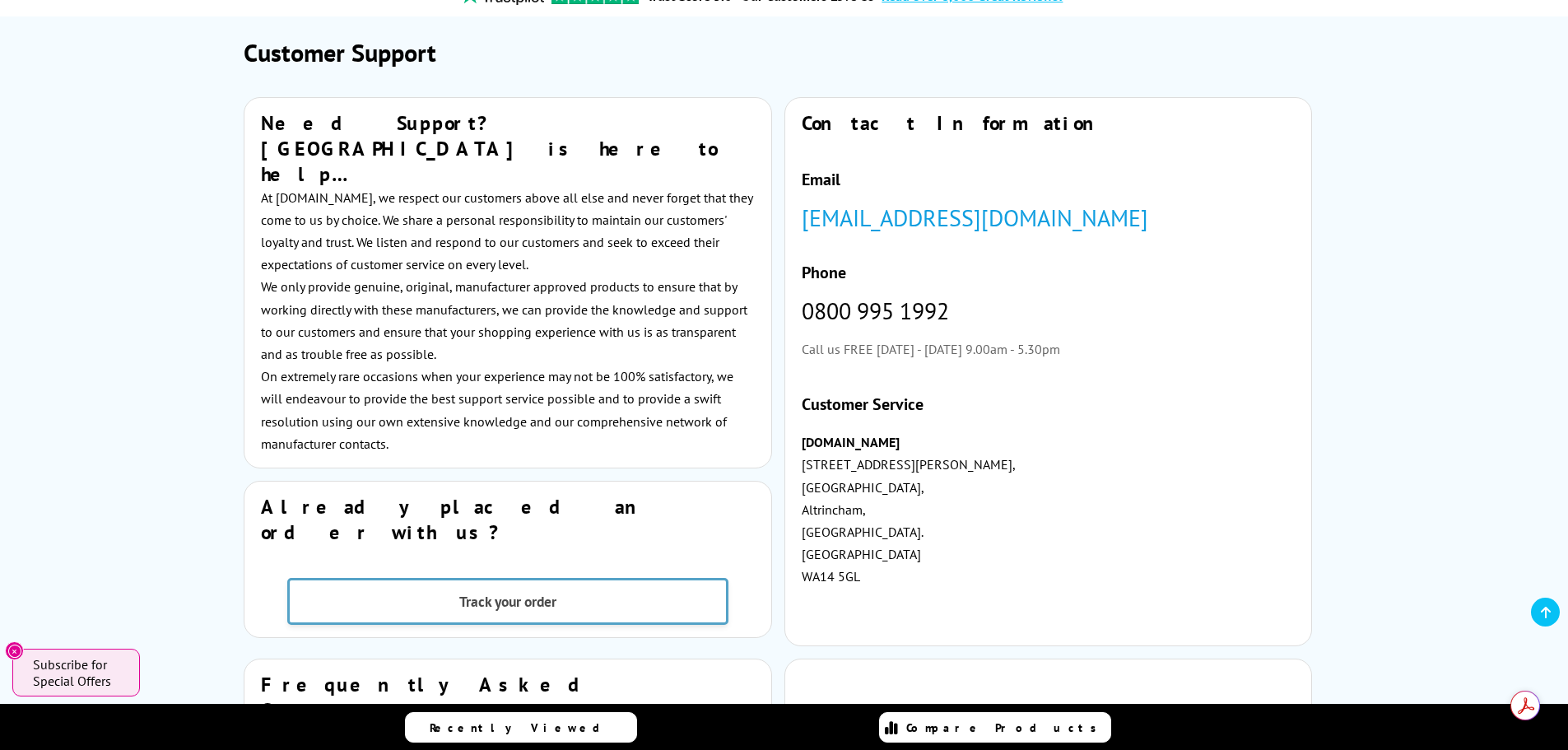
click at [511, 578] on link "Track your order" at bounding box center [508, 602] width 442 height 47
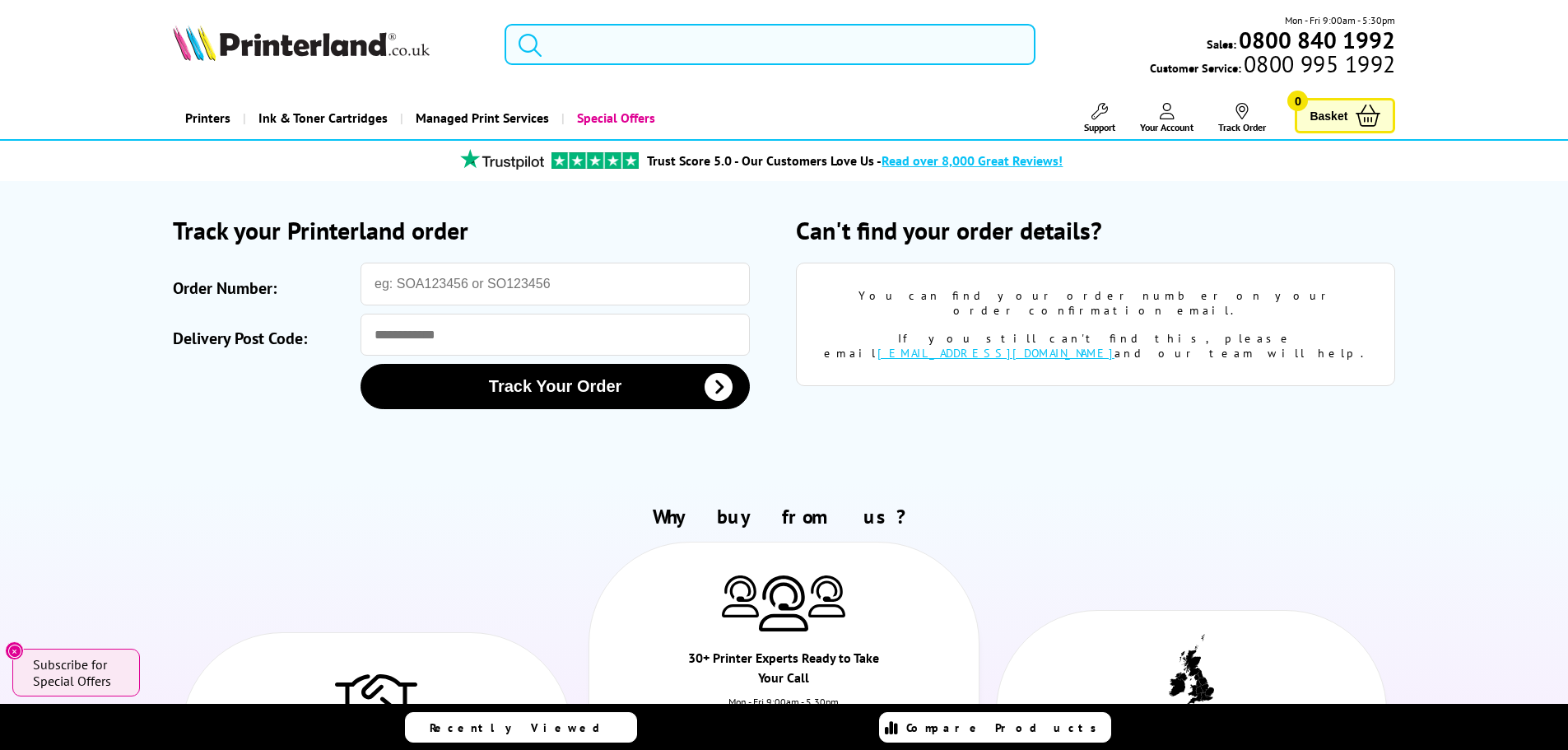
click at [1160, 127] on span "Your Account" at bounding box center [1166, 127] width 54 height 13
